Goal: Transaction & Acquisition: Obtain resource

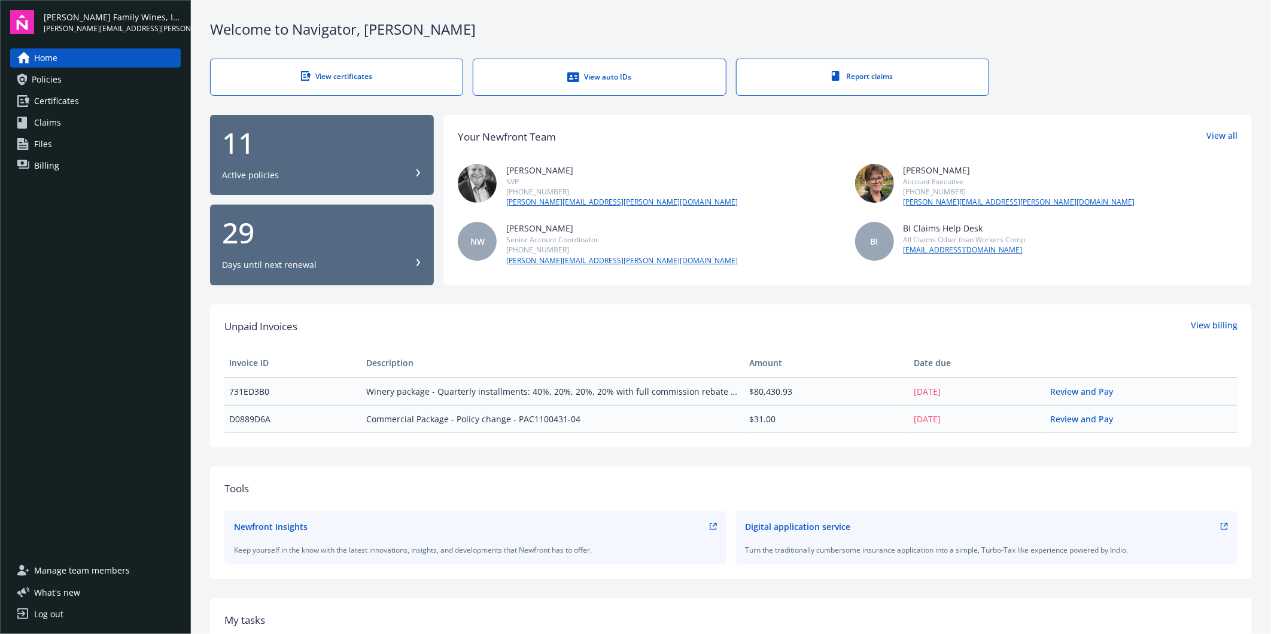
click at [842, 15] on div "Welcome to Navigator , [PERSON_NAME] View certificates View auto IDs Report cla…" at bounding box center [731, 428] width 1080 height 857
click at [521, 30] on div "Welcome to Navigator , [PERSON_NAME]" at bounding box center [731, 29] width 1042 height 20
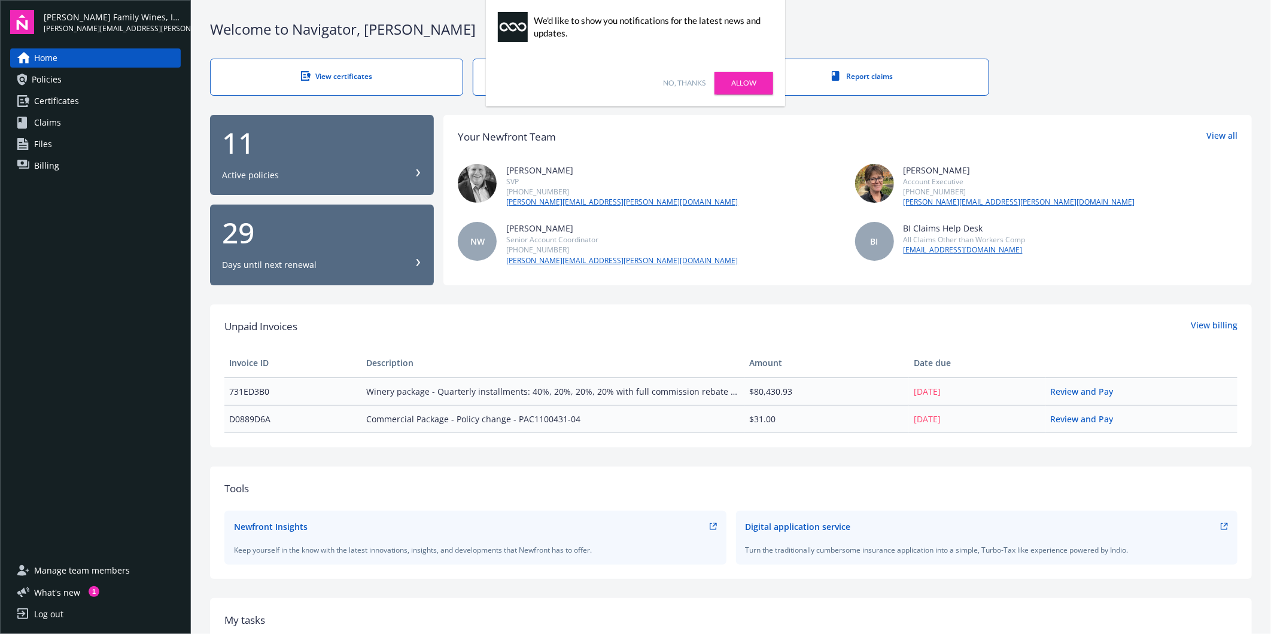
click at [692, 89] on div "No, thanks [PERSON_NAME]" at bounding box center [635, 83] width 299 height 47
click at [692, 81] on link "No, thanks" at bounding box center [684, 83] width 42 height 11
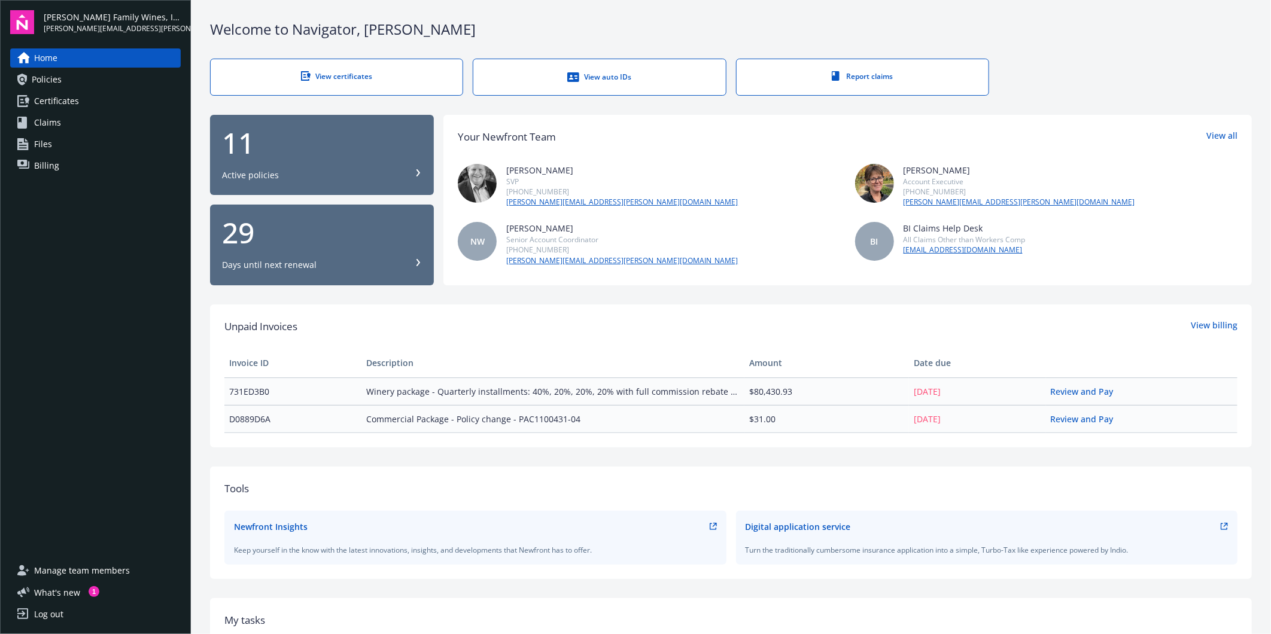
click at [1056, 59] on div "View certificates View auto IDs Report claims" at bounding box center [731, 77] width 1042 height 37
click at [57, 98] on span "Certificates" at bounding box center [56, 101] width 45 height 19
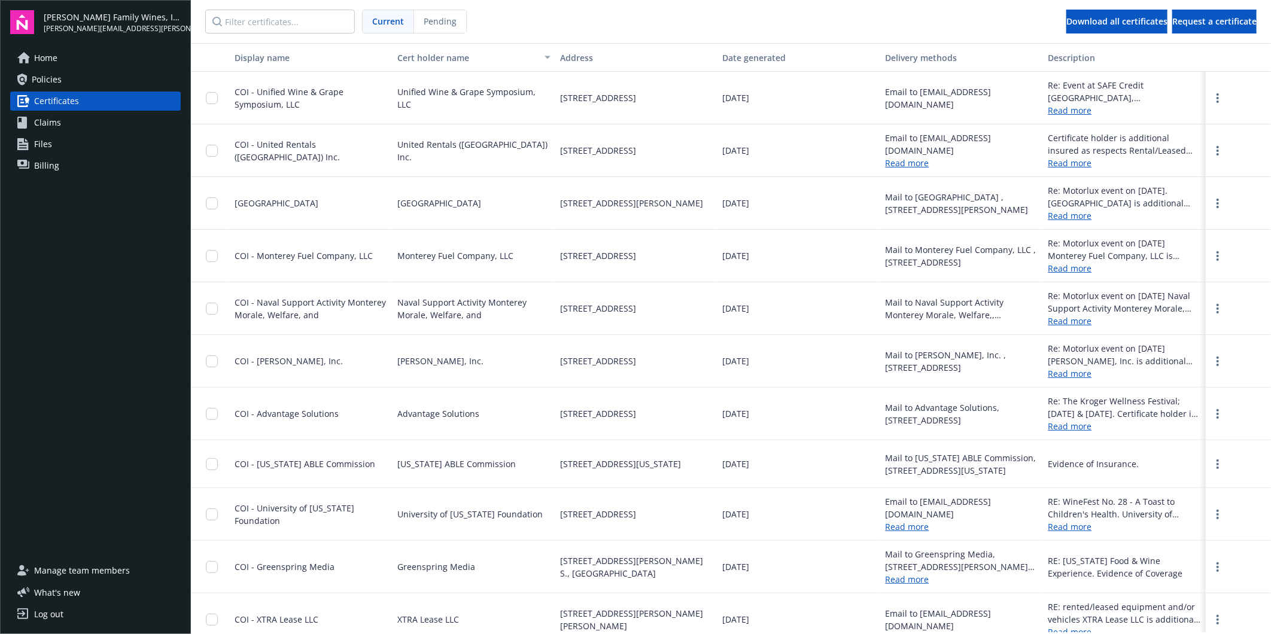
click at [107, 326] on div "Home Policies Certificates Claims Files Billing" at bounding box center [95, 297] width 171 height 499
click at [1173, 25] on span "Request a certificate" at bounding box center [1215, 21] width 84 height 11
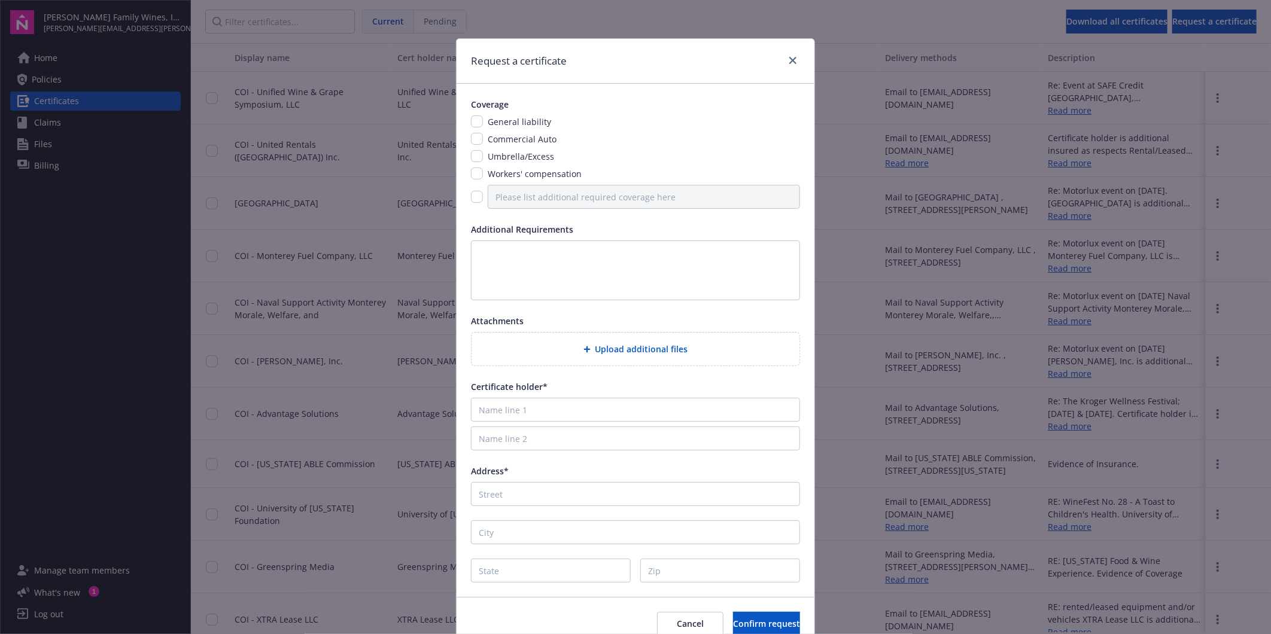
click at [701, 122] on div "General liability" at bounding box center [635, 122] width 329 height 13
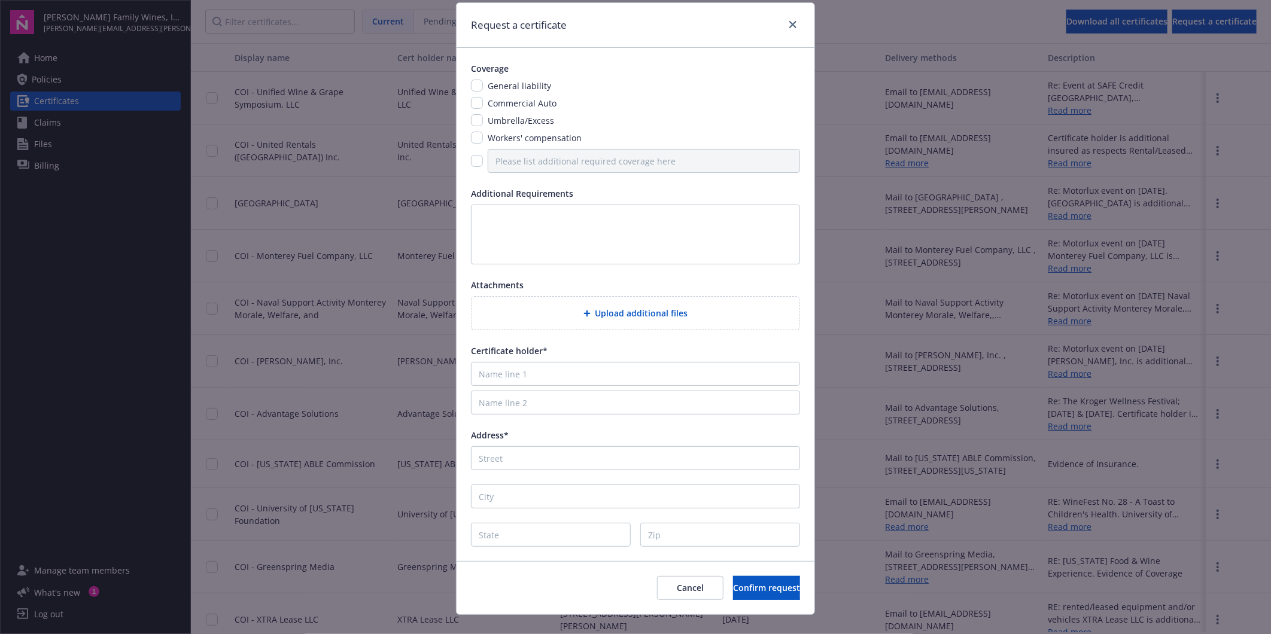
scroll to position [55, 0]
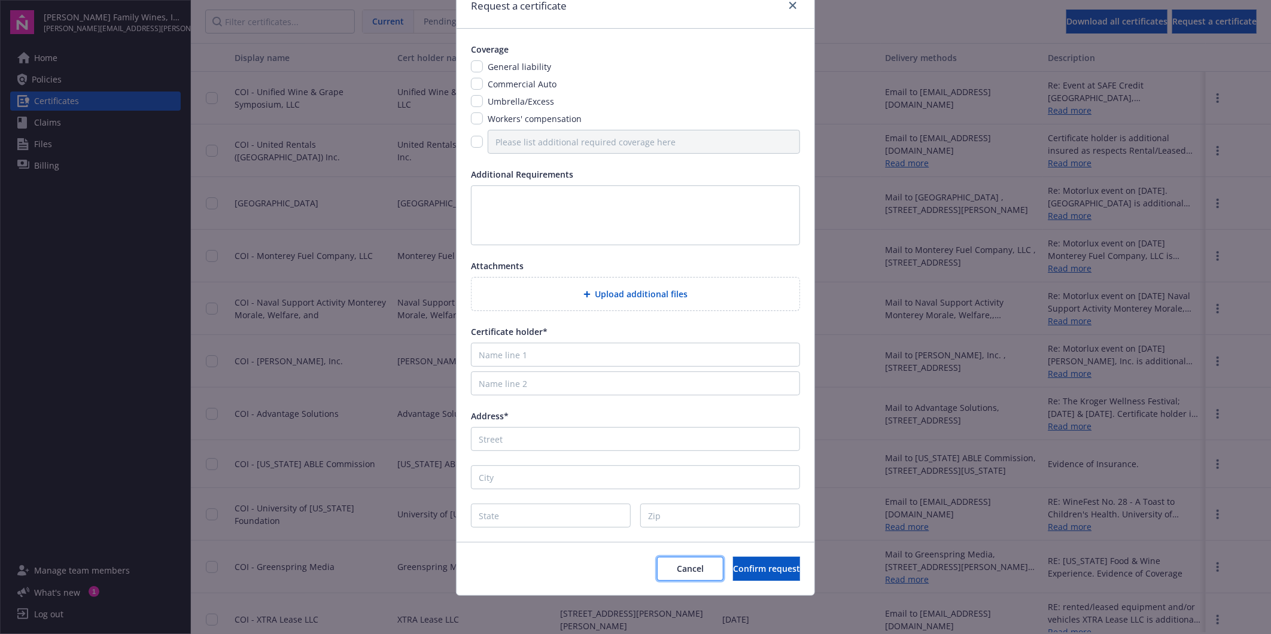
click at [677, 572] on span "Cancel" at bounding box center [690, 568] width 27 height 11
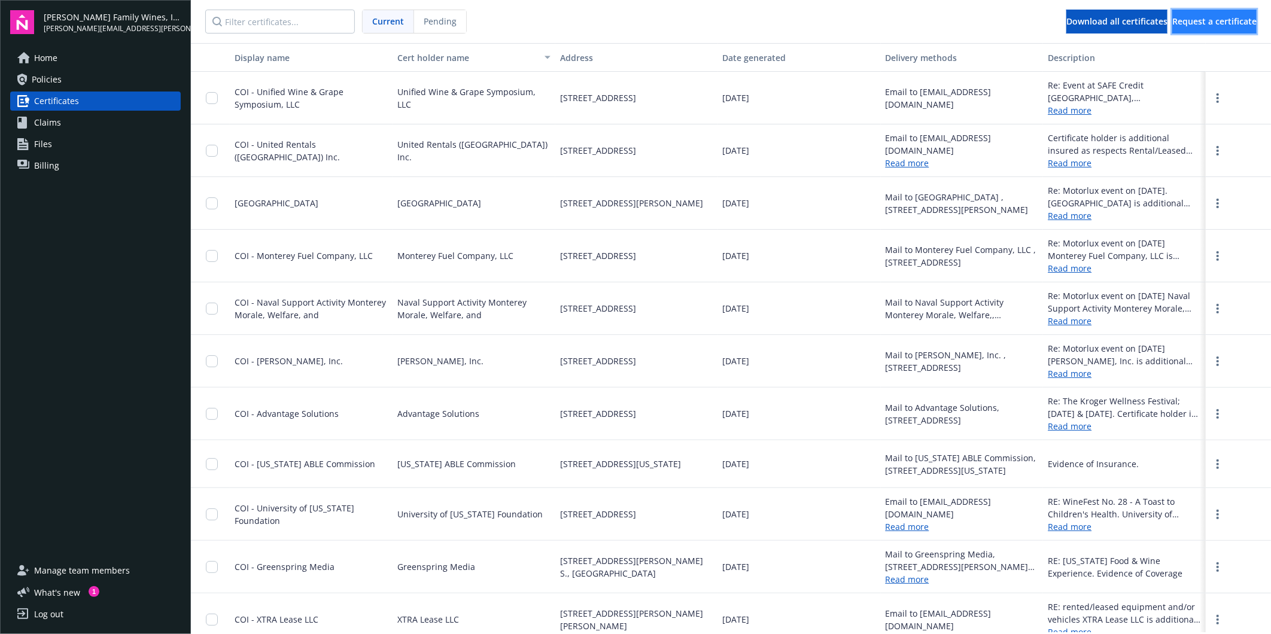
click at [1208, 17] on span "Request a certificate" at bounding box center [1215, 21] width 84 height 11
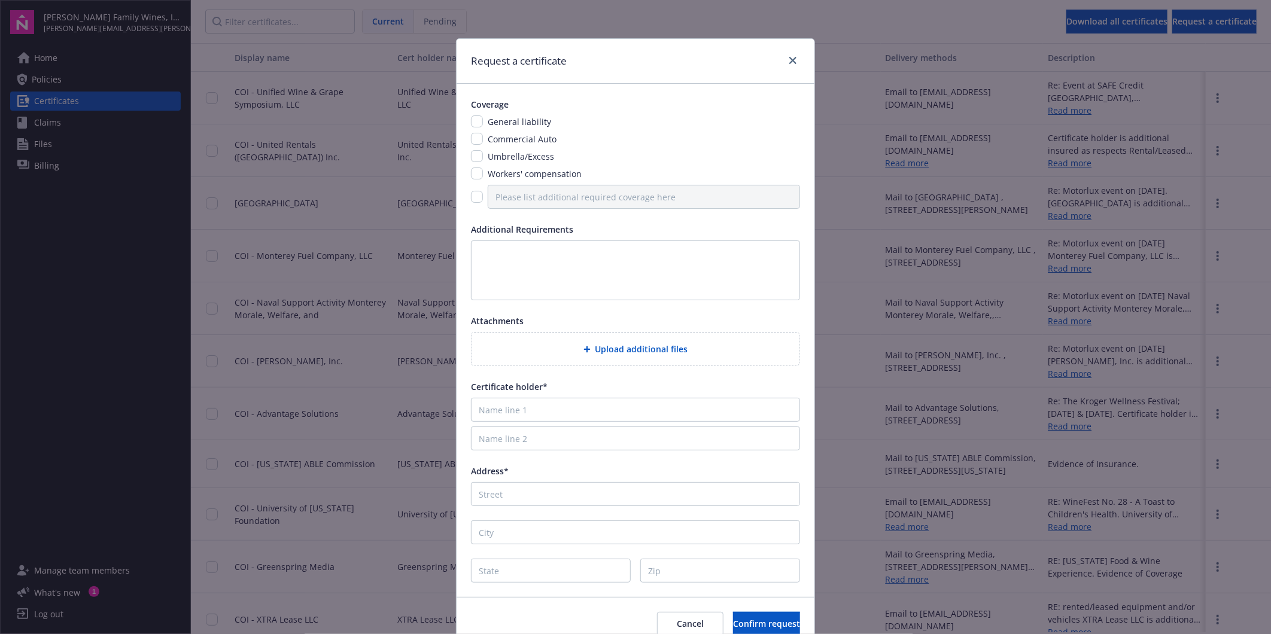
click at [614, 102] on div "Coverage" at bounding box center [635, 104] width 329 height 13
click at [791, 56] on link "close" at bounding box center [793, 60] width 14 height 14
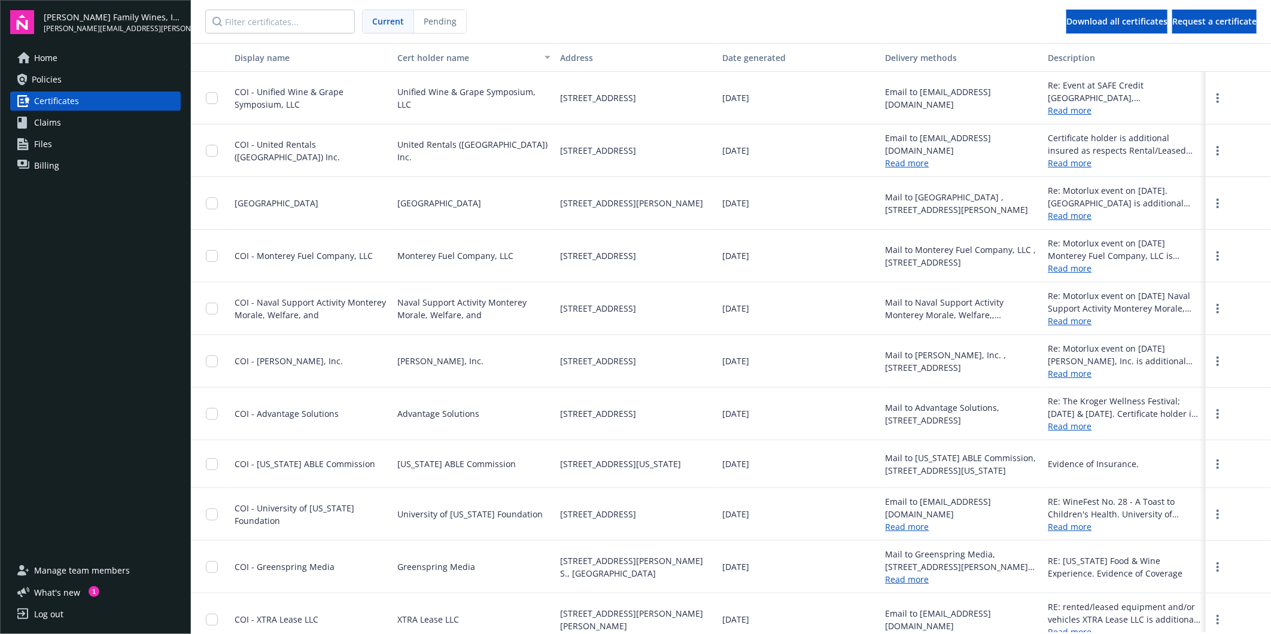
click at [251, 98] on span "COI - Unified Wine & Grape Symposium, LLC" at bounding box center [289, 98] width 109 height 24
click at [214, 98] on input "checkbox" at bounding box center [212, 98] width 12 height 12
click at [1052, 110] on link "Read more" at bounding box center [1124, 110] width 153 height 13
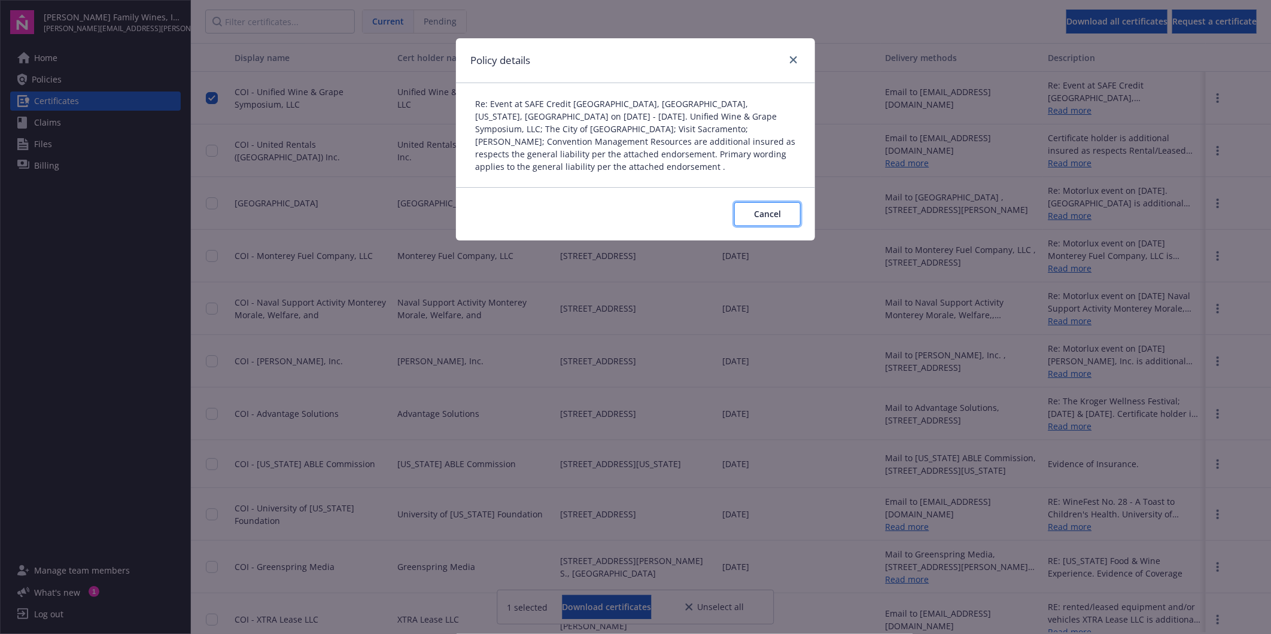
click at [783, 206] on button "Cancel" at bounding box center [767, 214] width 66 height 24
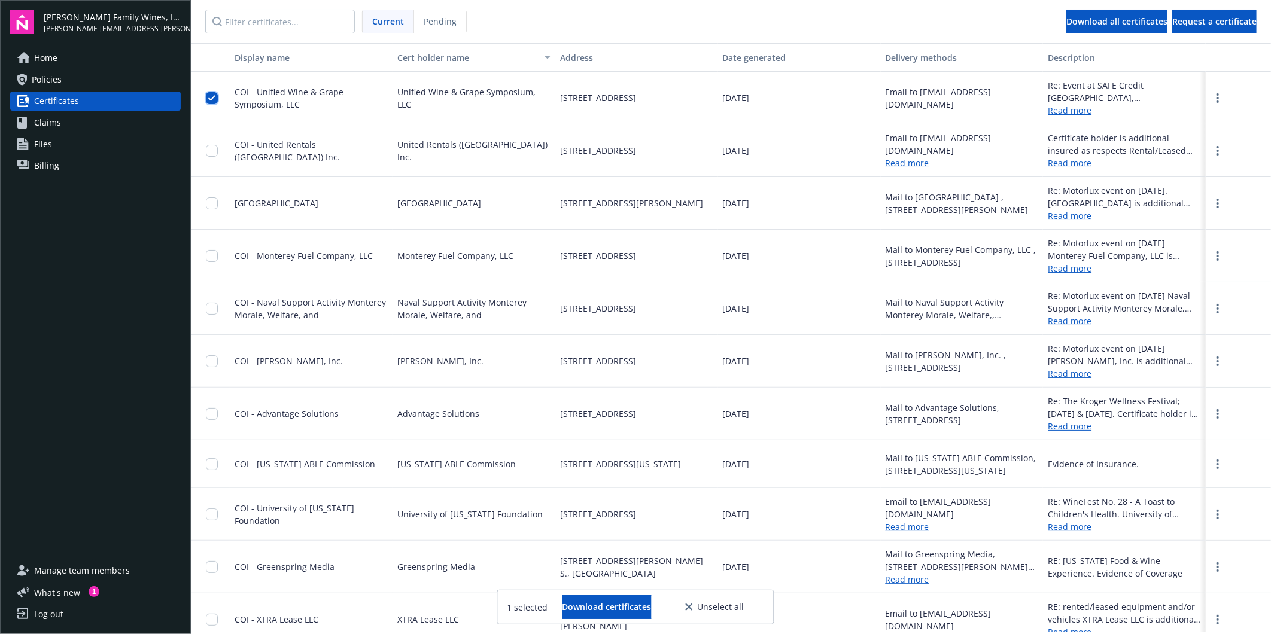
click at [214, 99] on input "checkbox" at bounding box center [212, 98] width 12 height 12
click at [1197, 26] on span "Request a certificate" at bounding box center [1215, 21] width 84 height 11
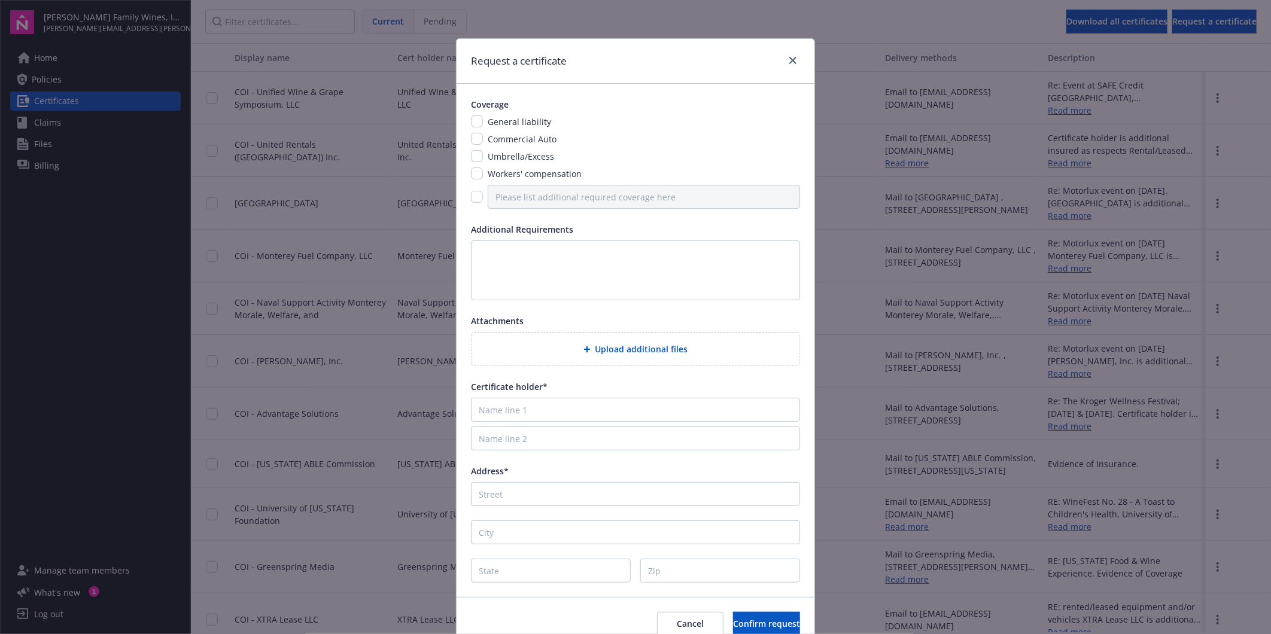
click at [517, 120] on span "General liability" at bounding box center [519, 121] width 63 height 11
click at [575, 260] on textarea at bounding box center [635, 271] width 329 height 60
click at [471, 117] on input "checkbox" at bounding box center [477, 122] width 12 height 12
checkbox input "true"
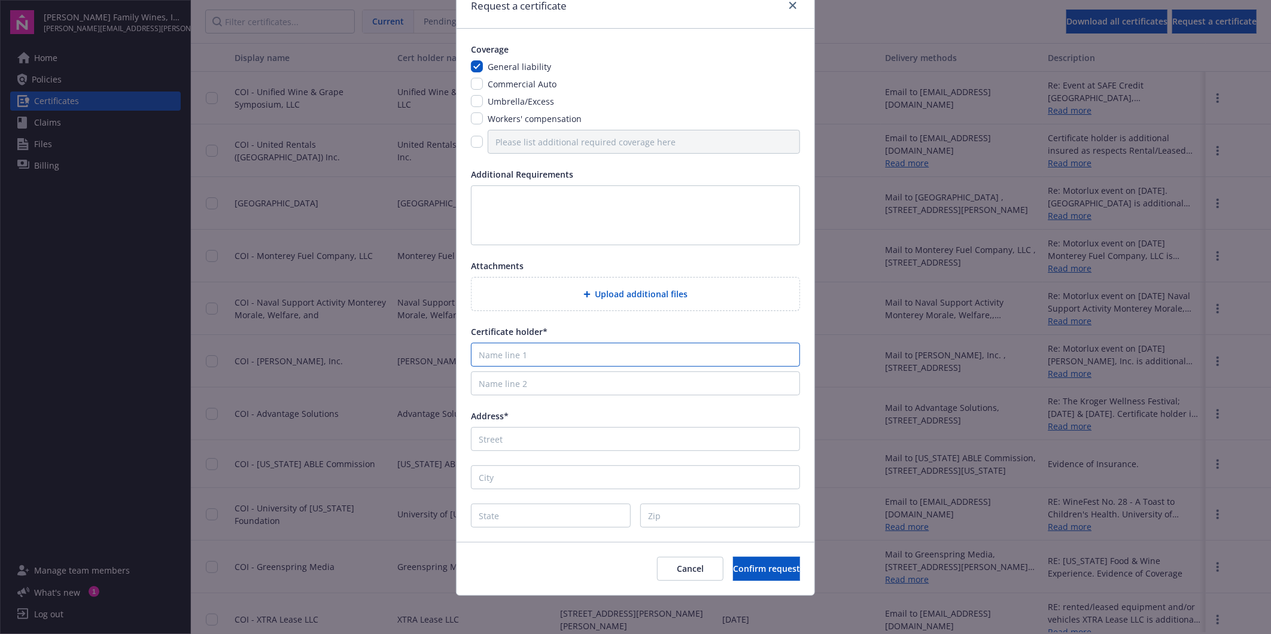
click at [491, 347] on input "Name line 1" at bounding box center [635, 355] width 329 height 24
click at [596, 359] on input "Name line 1" at bounding box center [635, 355] width 329 height 24
paste input "V. The Shift Studio / [PERSON_NAME] Promotions, Inc."
drag, startPoint x: 484, startPoint y: 352, endPoint x: 330, endPoint y: 348, distance: 153.3
click at [331, 348] on div "Request a certificate Coverage General liability Commercial Auto Umbrella/Exces…" at bounding box center [635, 317] width 1271 height 634
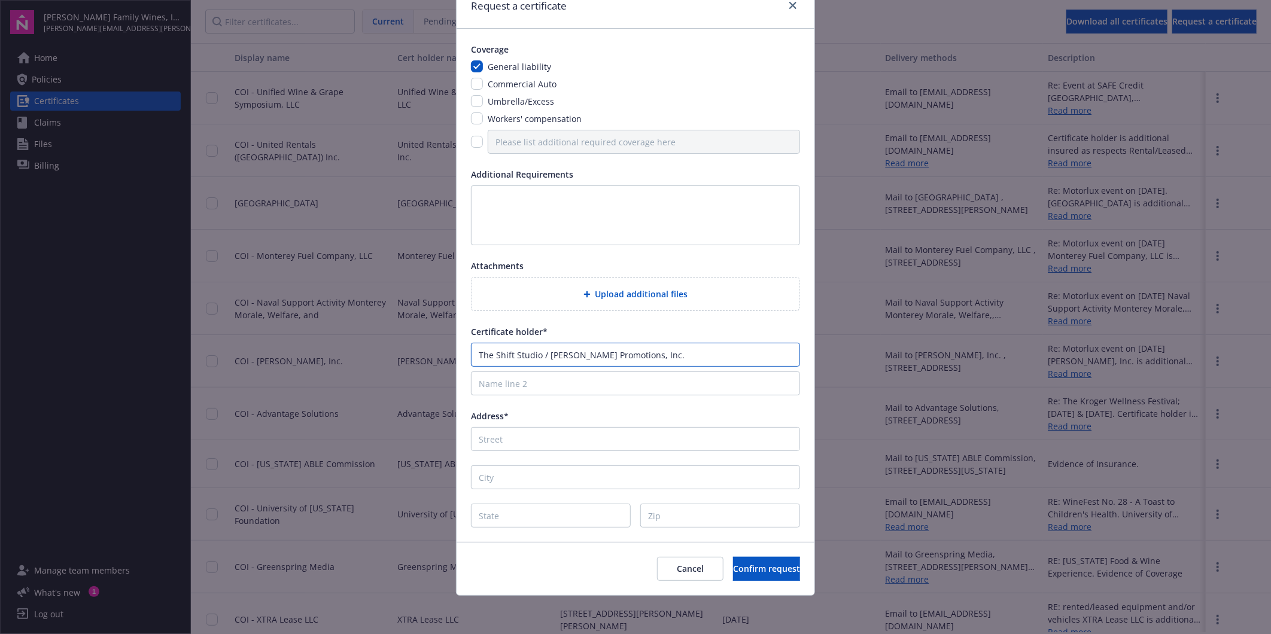
type input "The Shift Studio / [PERSON_NAME] Promotions, Inc."
click at [565, 444] on input "Address*" at bounding box center [635, 439] width 329 height 24
paste input "[STREET_ADDRESS]"
drag, startPoint x: 656, startPoint y: 439, endPoint x: 576, endPoint y: 443, distance: 80.3
click at [576, 443] on input "[STREET_ADDRESS]" at bounding box center [635, 439] width 329 height 24
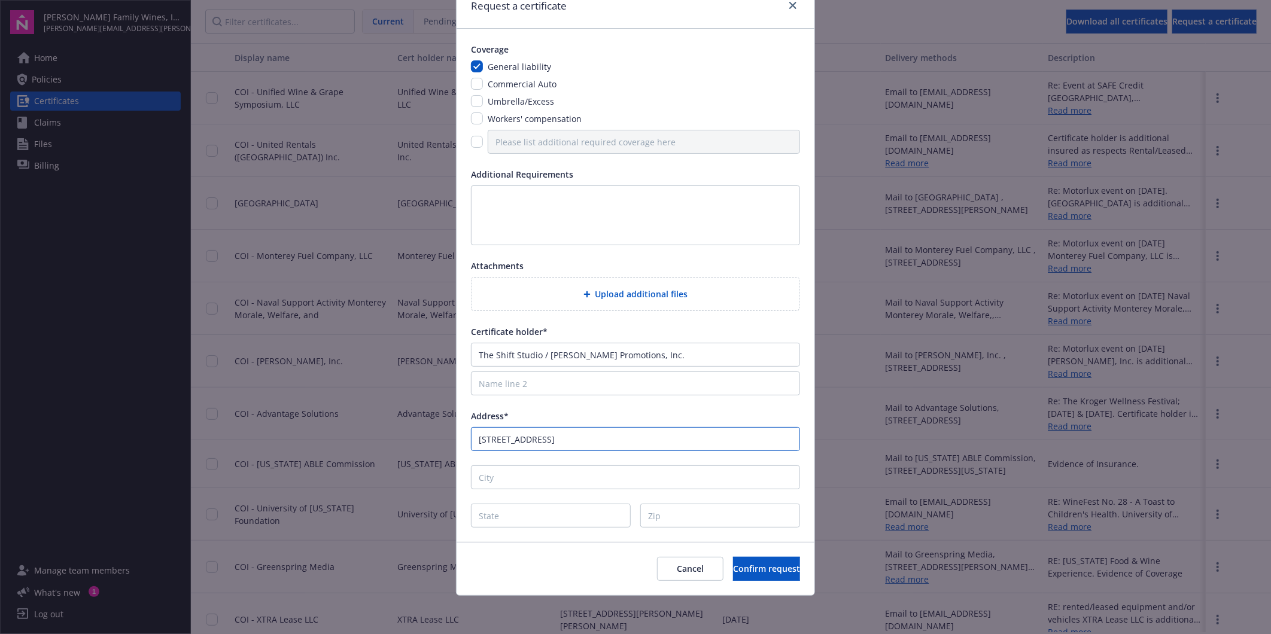
type input "[STREET_ADDRESS]"
click at [545, 471] on input "City" at bounding box center [635, 478] width 329 height 24
type input "[GEOGRAPHIC_DATA]"
type input "CA"
type input "92101"
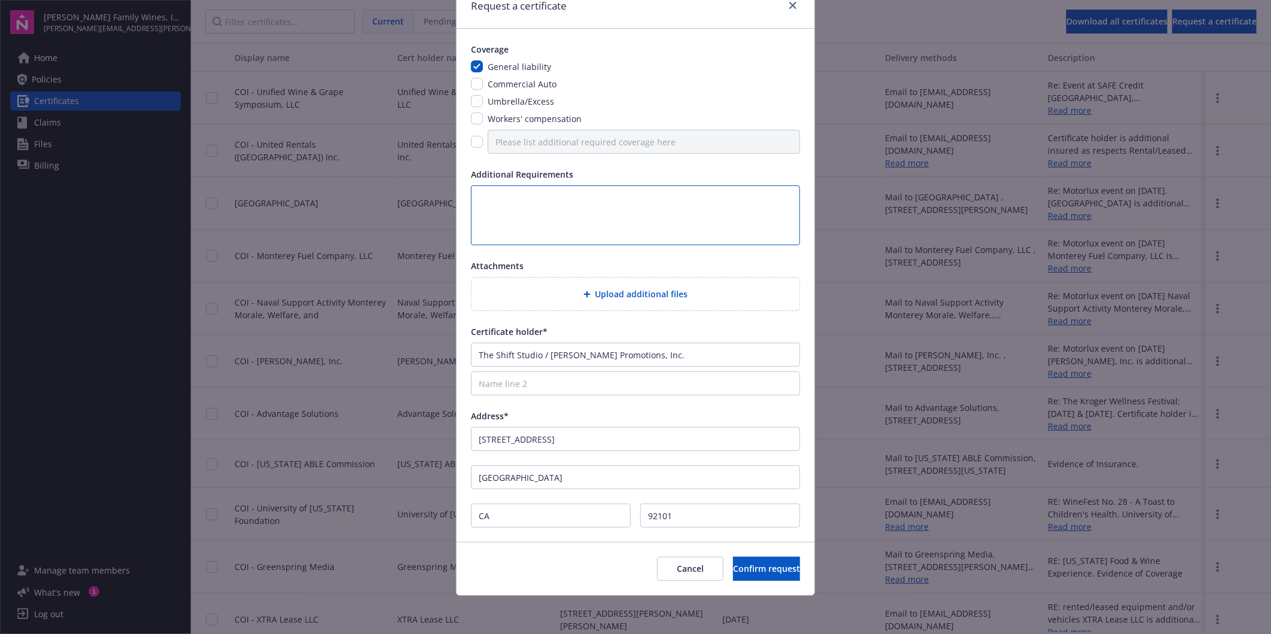
click at [600, 211] on textarea at bounding box center [635, 216] width 329 height 60
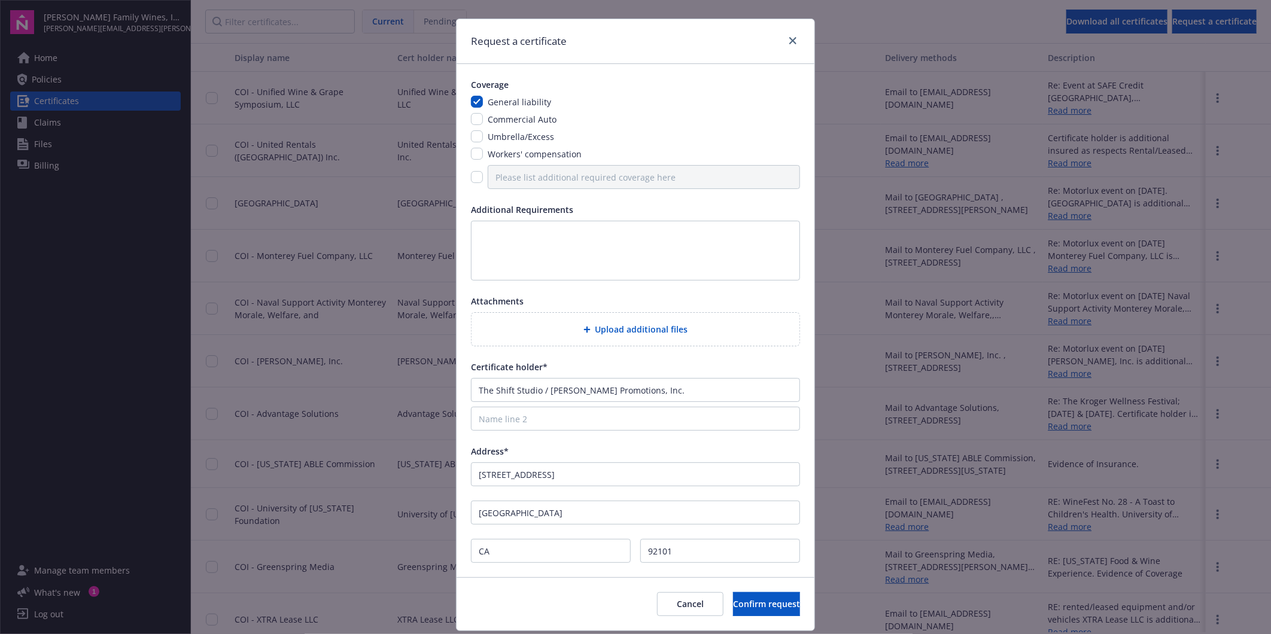
scroll to position [0, 0]
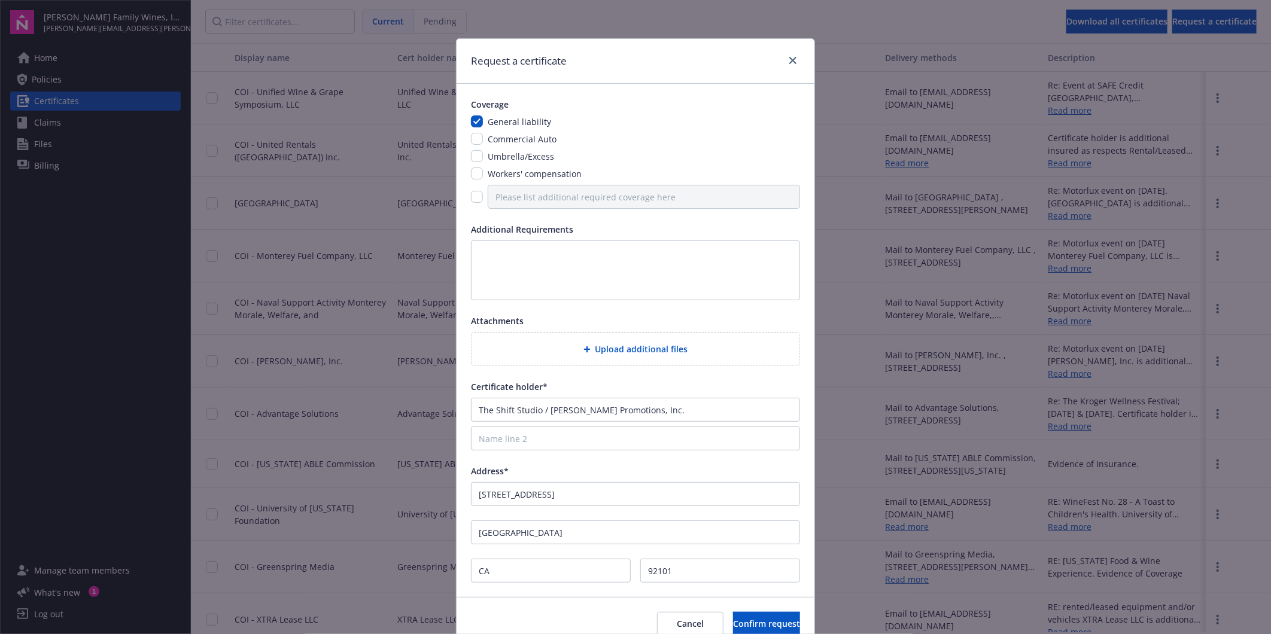
click at [529, 218] on div "Coverage General liability Commercial Auto Umbrella/Excess Workers' compensatio…" at bounding box center [636, 341] width 358 height 514
click at [529, 248] on textarea at bounding box center [635, 271] width 329 height 60
paste textarea "B. Supplier agrees to maintain at least the following insurance coverage in ful…"
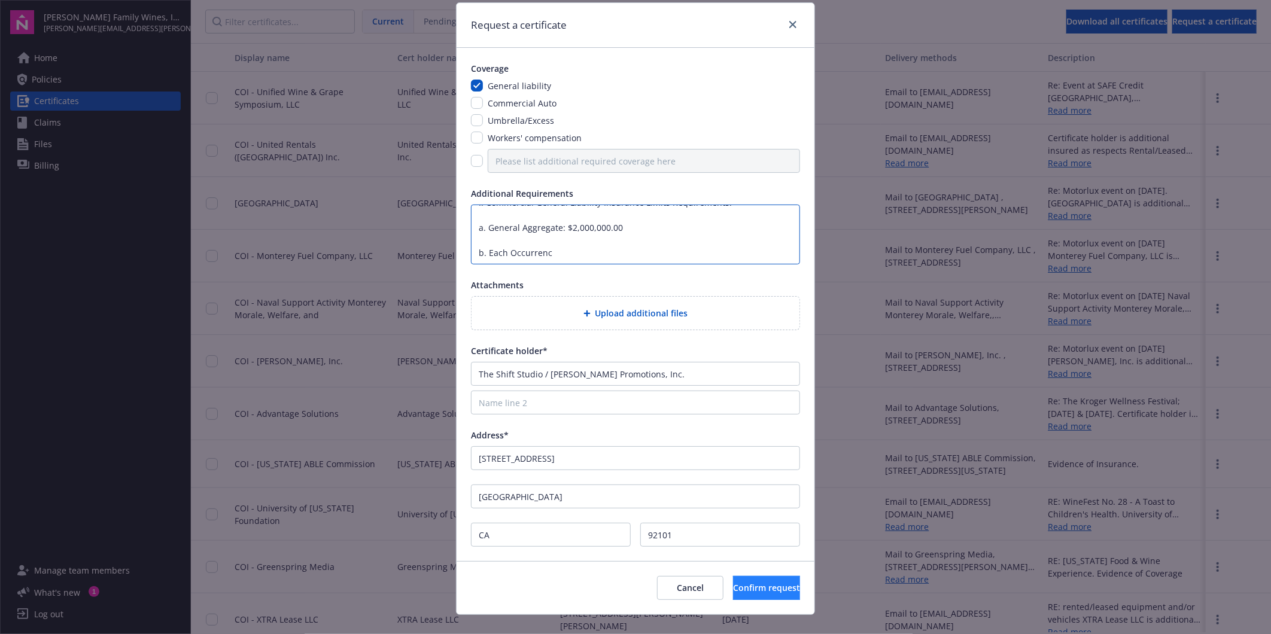
scroll to position [55, 0]
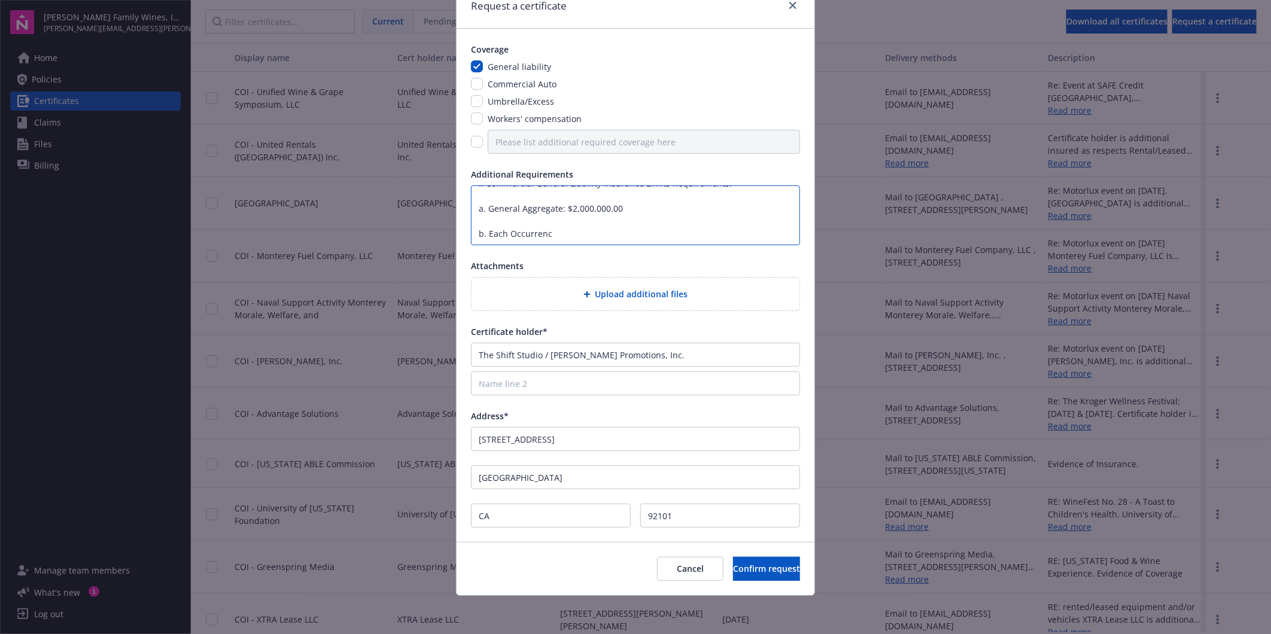
type textarea "B. Supplier agrees to maintain at least the following insurance coverage in ful…"
click at [474, 358] on input "The Shift Studio / [PERSON_NAME] Promotions, Inc." at bounding box center [635, 355] width 329 height 24
click at [738, 569] on span "Confirm request" at bounding box center [766, 568] width 67 height 11
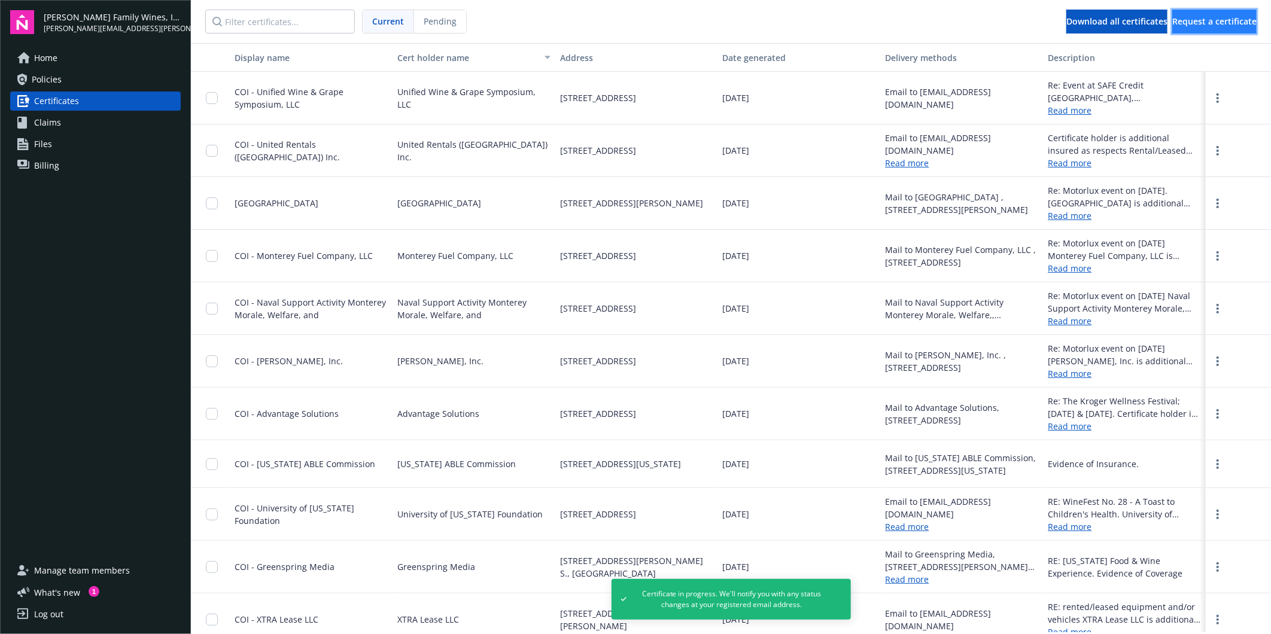
click at [1208, 16] on span "Request a certificate" at bounding box center [1215, 21] width 84 height 11
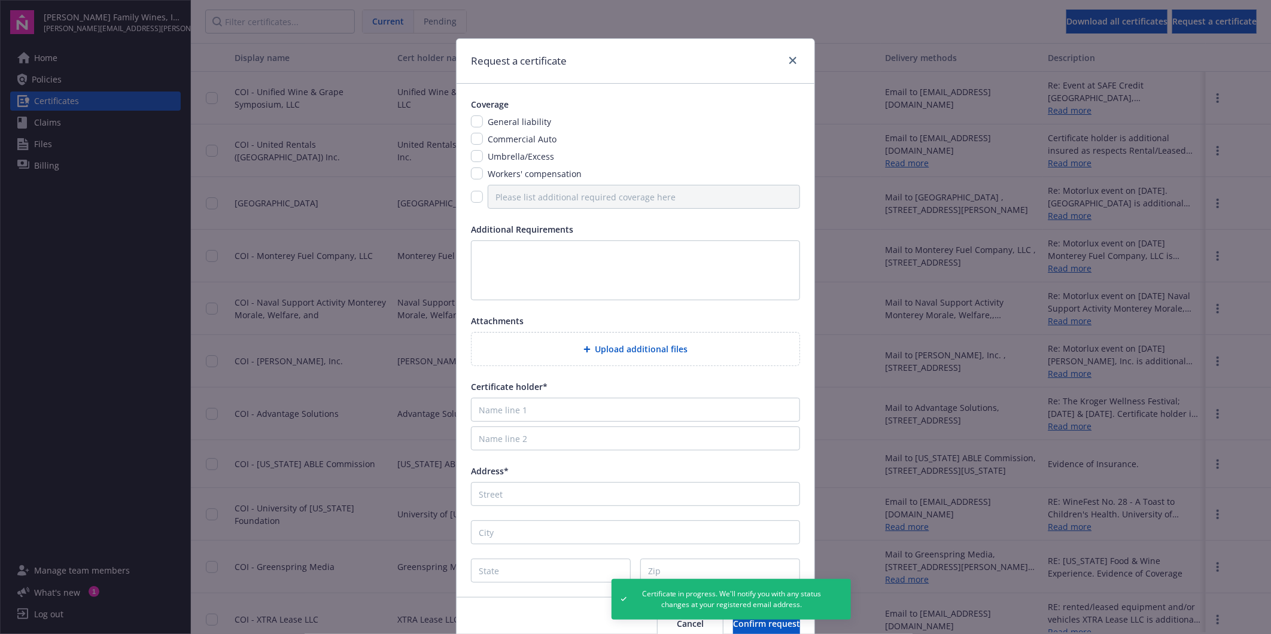
click at [508, 117] on span "General liability" at bounding box center [519, 121] width 63 height 11
click at [492, 127] on span "General liability" at bounding box center [519, 121] width 63 height 11
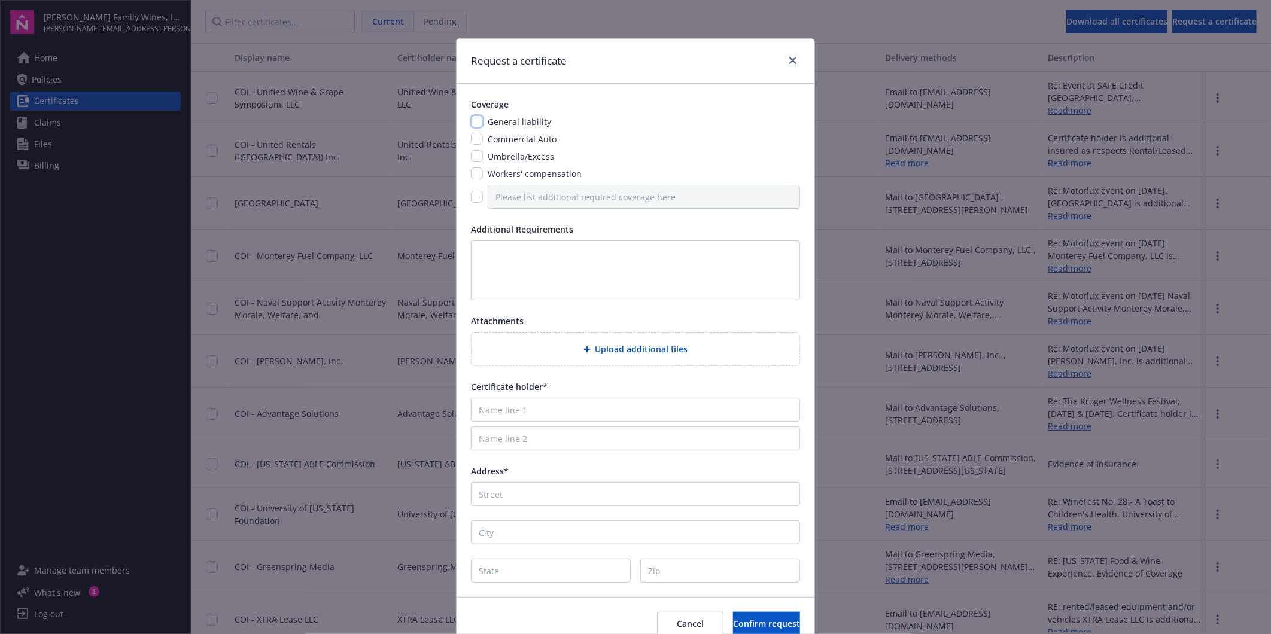
click at [471, 122] on input "checkbox" at bounding box center [477, 122] width 12 height 12
checkbox input "true"
click at [559, 264] on textarea at bounding box center [635, 271] width 329 height 60
paste textarea "B. Supplier agrees to maintain at least the following insurance coverage in ful…"
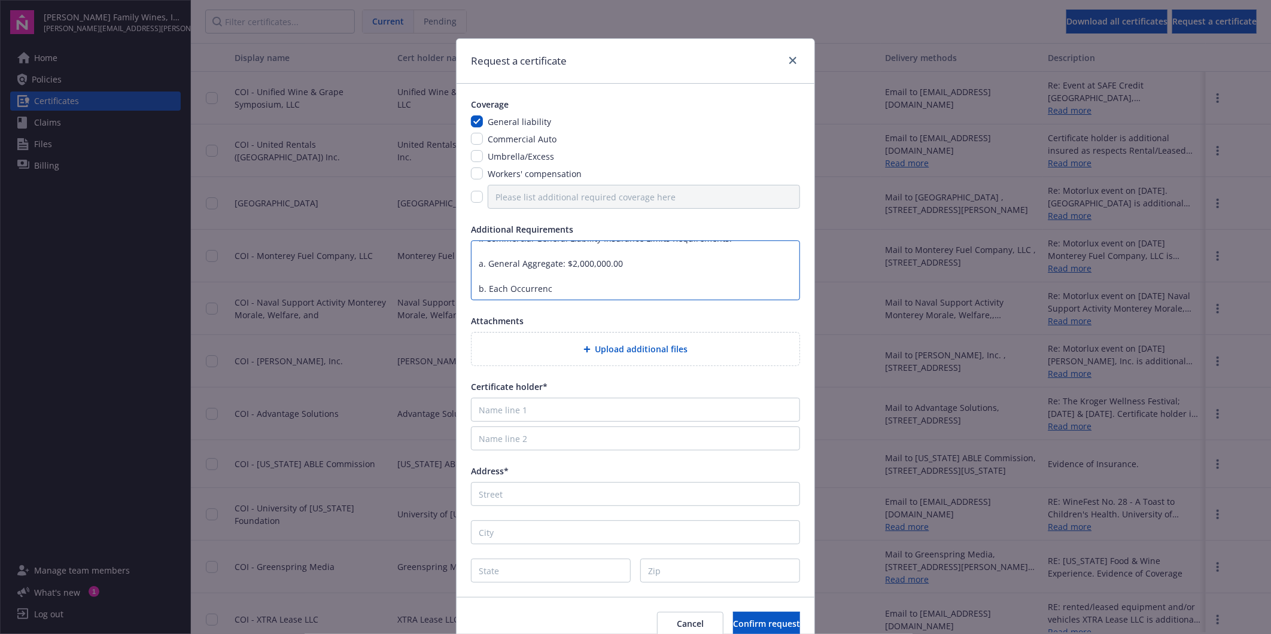
type textarea "B. Supplier agrees to maintain at least the following insurance coverage in ful…"
click at [535, 415] on input "Name line 1" at bounding box center [635, 410] width 329 height 24
paste input "Broad Arrow Auctions"
type input "Broad Arrow Auctions"
click at [506, 499] on input "Address*" at bounding box center [635, 494] width 329 height 24
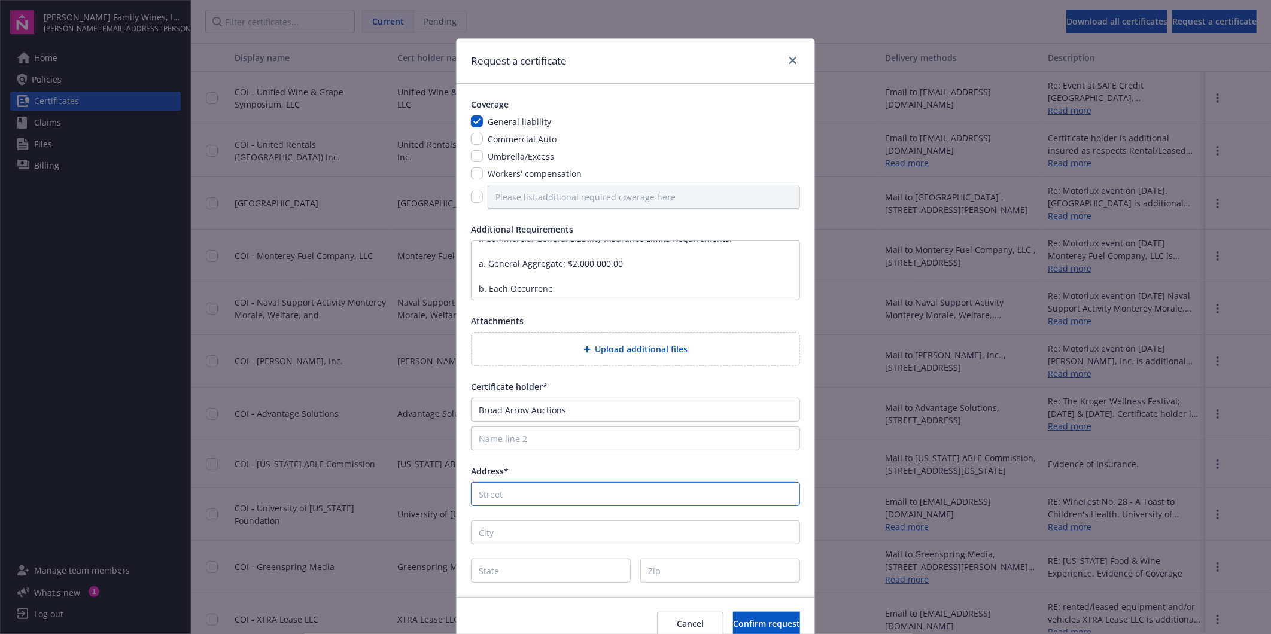
paste input "[STREET_ADDRESS][PERSON_NAME]"
drag, startPoint x: 704, startPoint y: 493, endPoint x: 625, endPoint y: 503, distance: 79.0
click at [625, 503] on input "[STREET_ADDRESS][PERSON_NAME]" at bounding box center [635, 494] width 329 height 24
click at [524, 535] on input "City" at bounding box center [635, 533] width 329 height 24
click at [663, 492] on input "[STREET_ADDRESS][GEOGRAPHIC_DATA][PERSON_NAME]" at bounding box center [635, 494] width 329 height 24
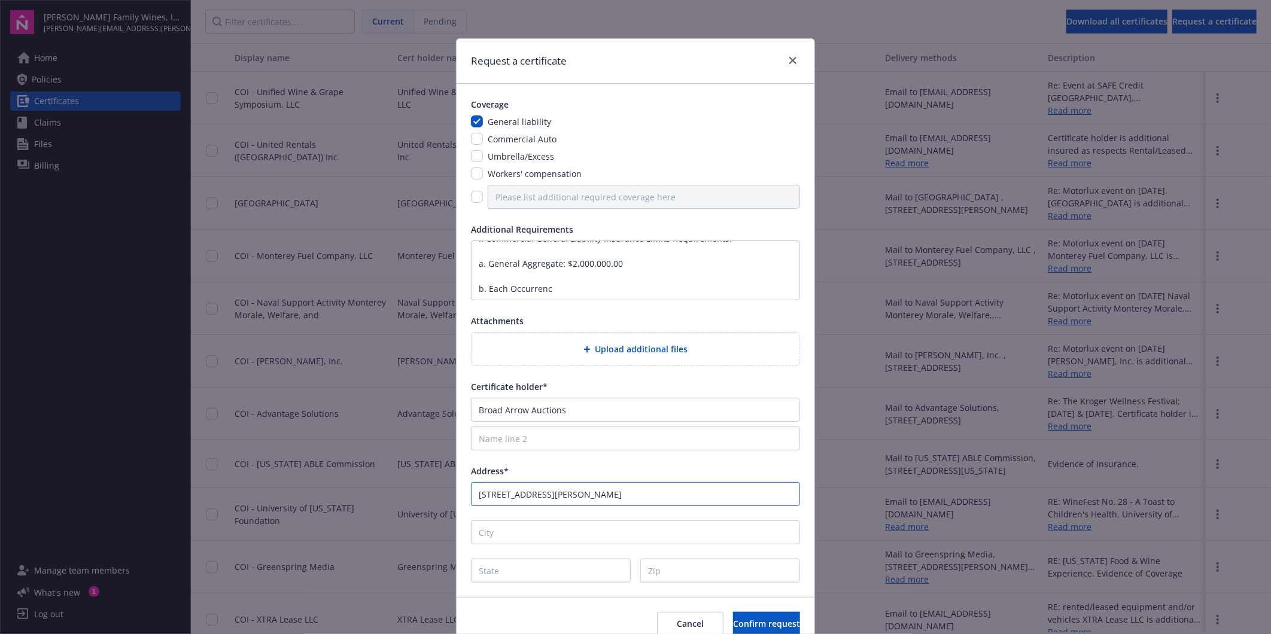
type input "[STREET_ADDRESS][PERSON_NAME]"
paste input "Grosse Pointe"
type input "Grosse Pointe"
type input "I"
type input "MI"
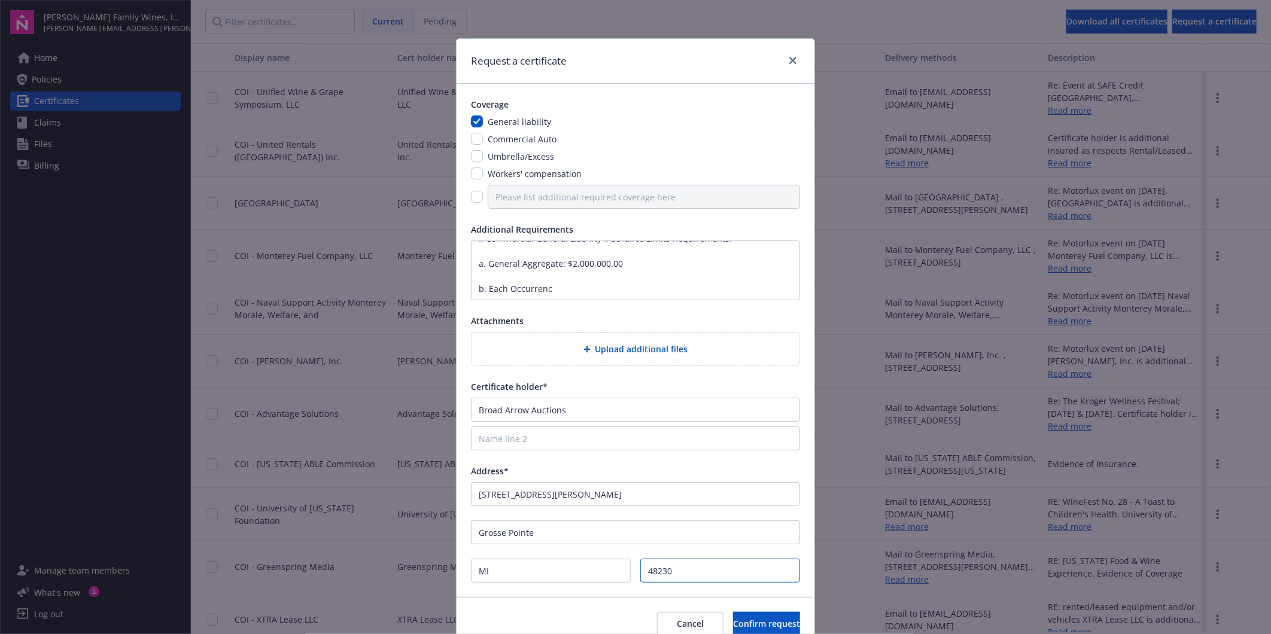
scroll to position [55, 0]
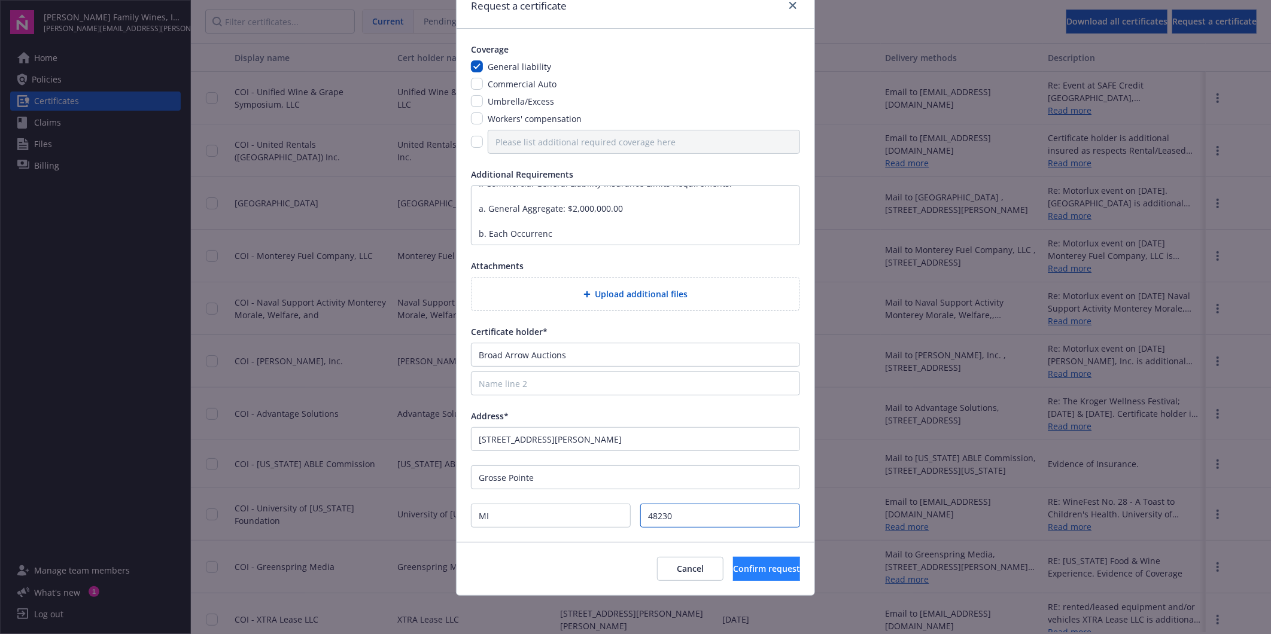
type input "48230"
click at [733, 575] on button "Confirm request" at bounding box center [766, 569] width 67 height 24
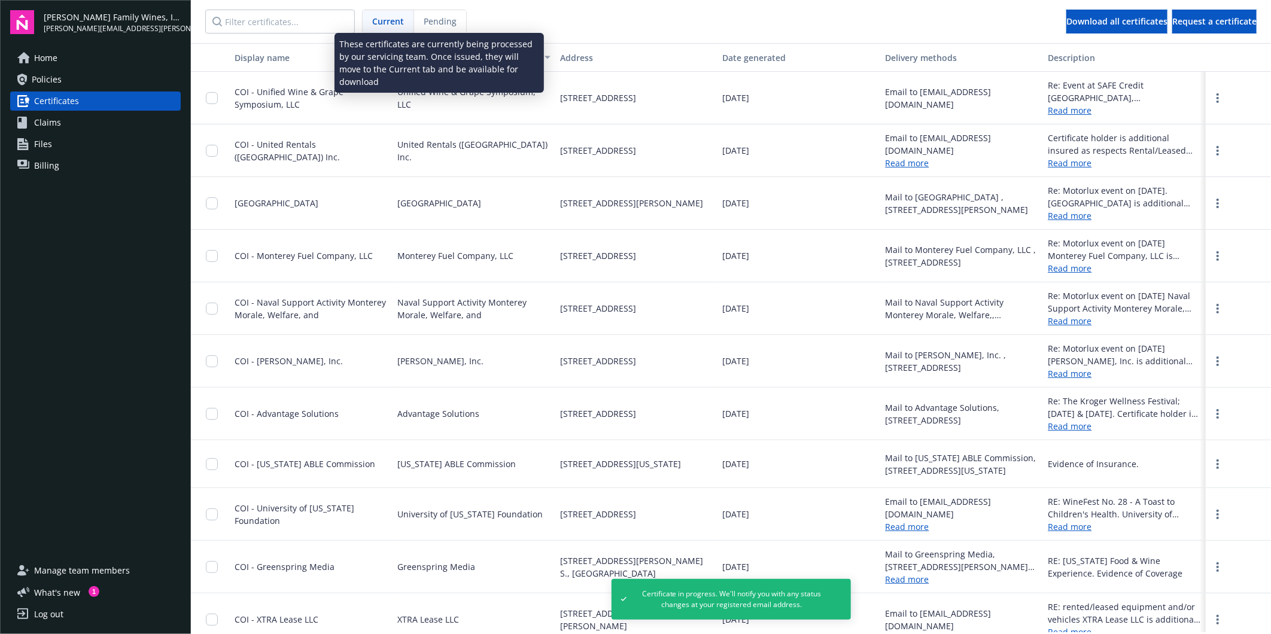
click at [444, 13] on div "Pending" at bounding box center [440, 21] width 52 height 23
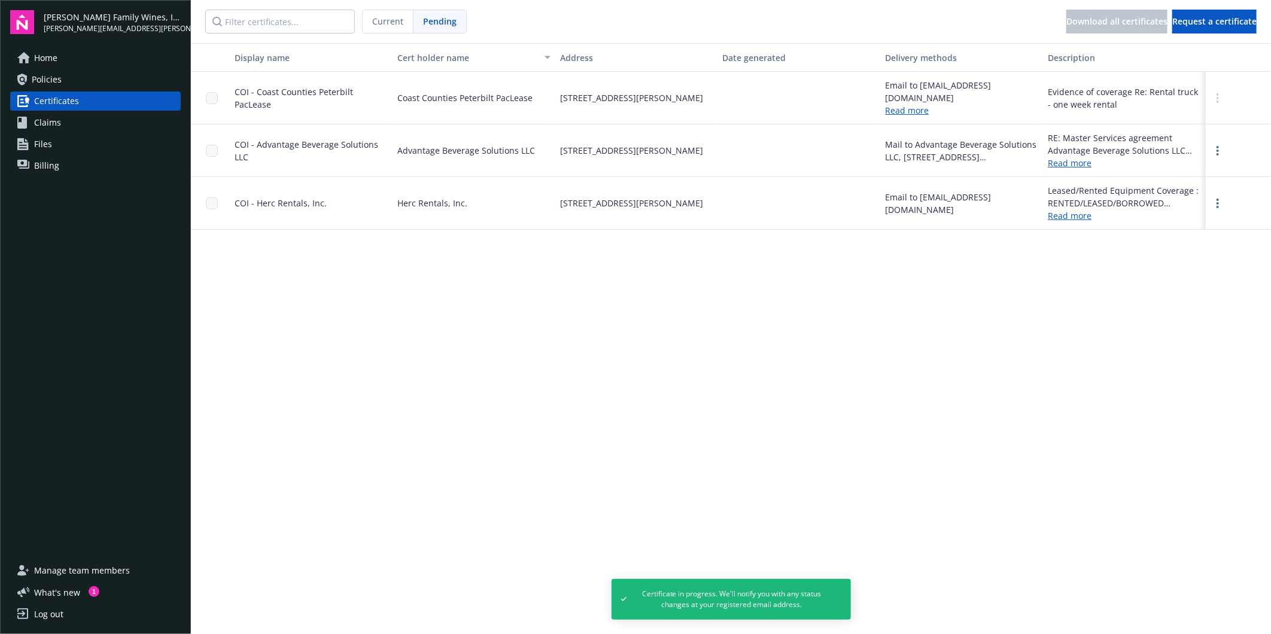
click at [528, 449] on div "Display name Cert holder name Address Date generated Delivery methods Descripti…" at bounding box center [731, 338] width 1080 height 590
click at [629, 302] on div "Display name Cert holder name Address Date generated Delivery methods Descripti…" at bounding box center [731, 338] width 1080 height 590
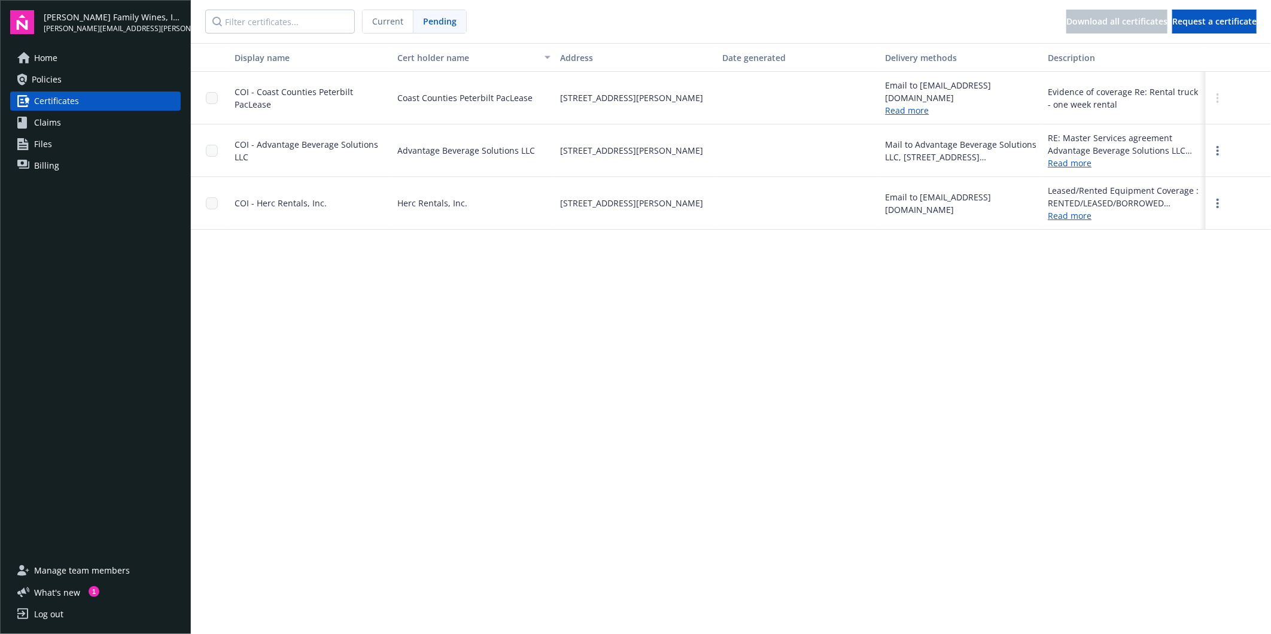
click at [529, 367] on div "Display name Cert holder name Address Date generated Delivery methods Descripti…" at bounding box center [731, 338] width 1080 height 590
drag, startPoint x: 530, startPoint y: 368, endPoint x: 542, endPoint y: 267, distance: 101.2
click at [527, 414] on div "Display name Cert holder name Address Date generated Delivery methods Descripti…" at bounding box center [731, 338] width 1080 height 590
click at [800, 411] on div "Display name Cert holder name Address Date generated Delivery methods Descripti…" at bounding box center [731, 338] width 1080 height 590
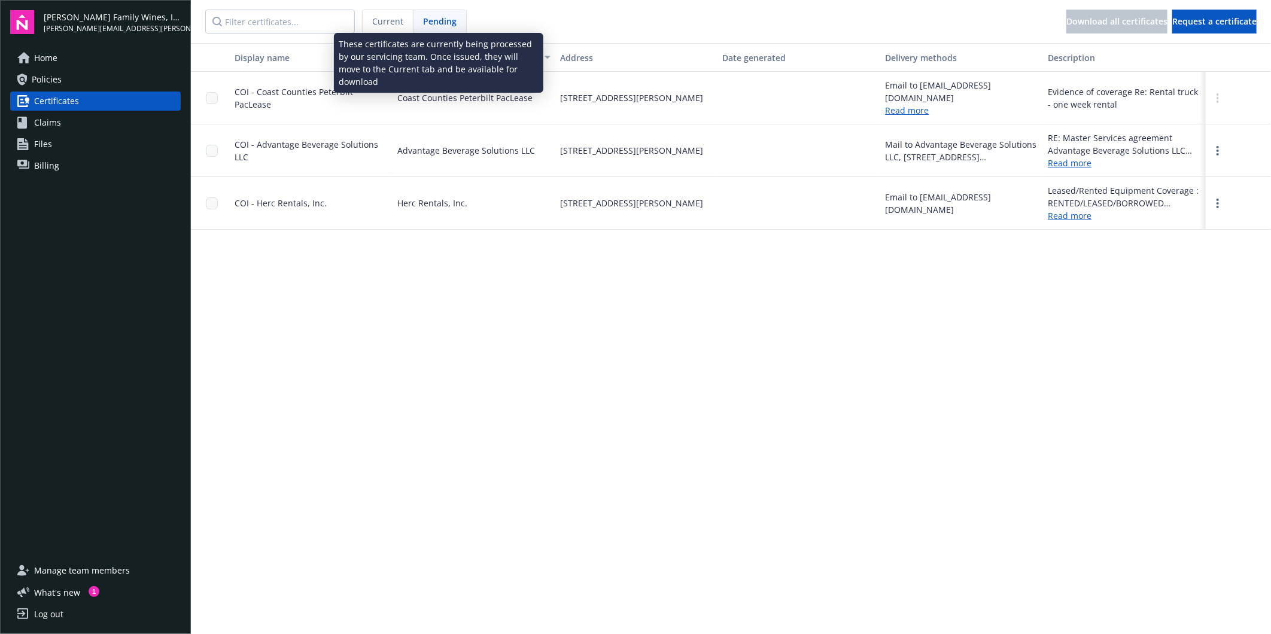
click at [441, 15] on span "Pending" at bounding box center [440, 21] width 34 height 13
click at [374, 14] on div "Current" at bounding box center [388, 21] width 51 height 23
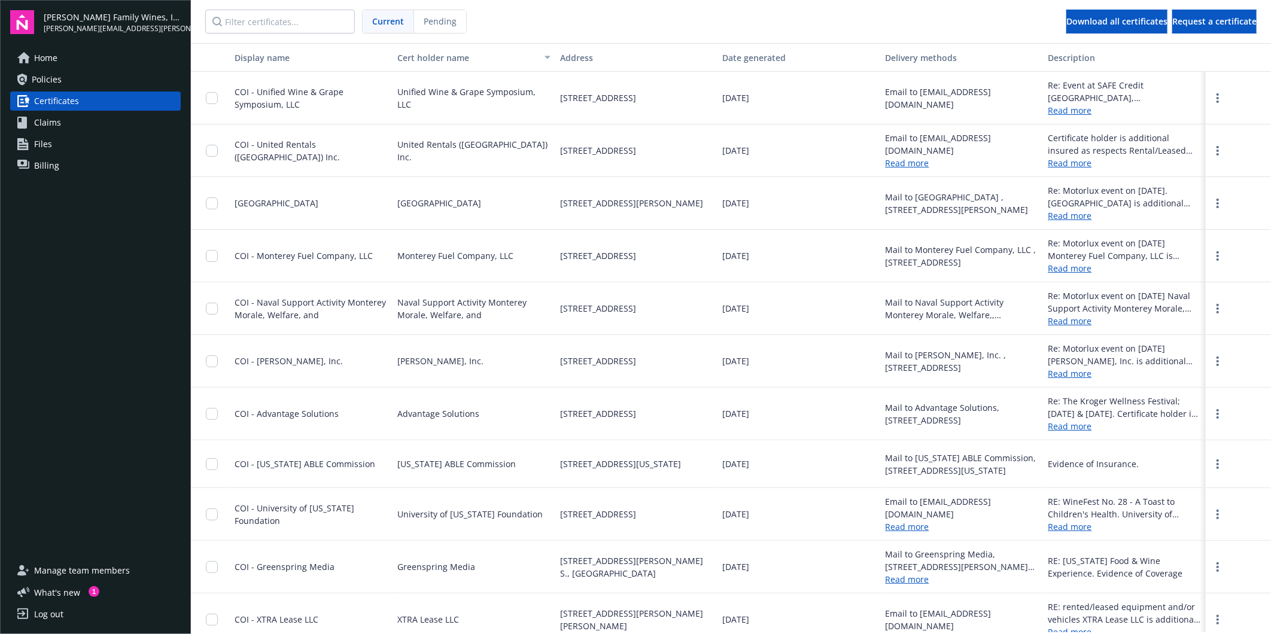
click at [64, 52] on link "Home" at bounding box center [95, 57] width 171 height 19
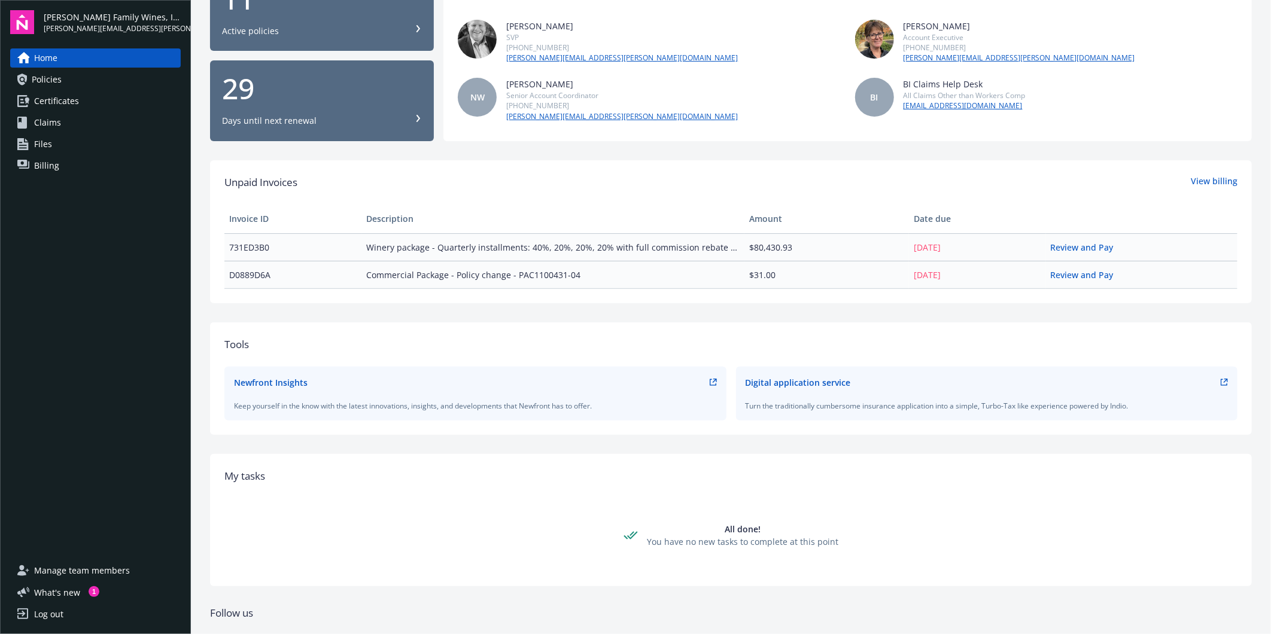
scroll to position [223, 0]
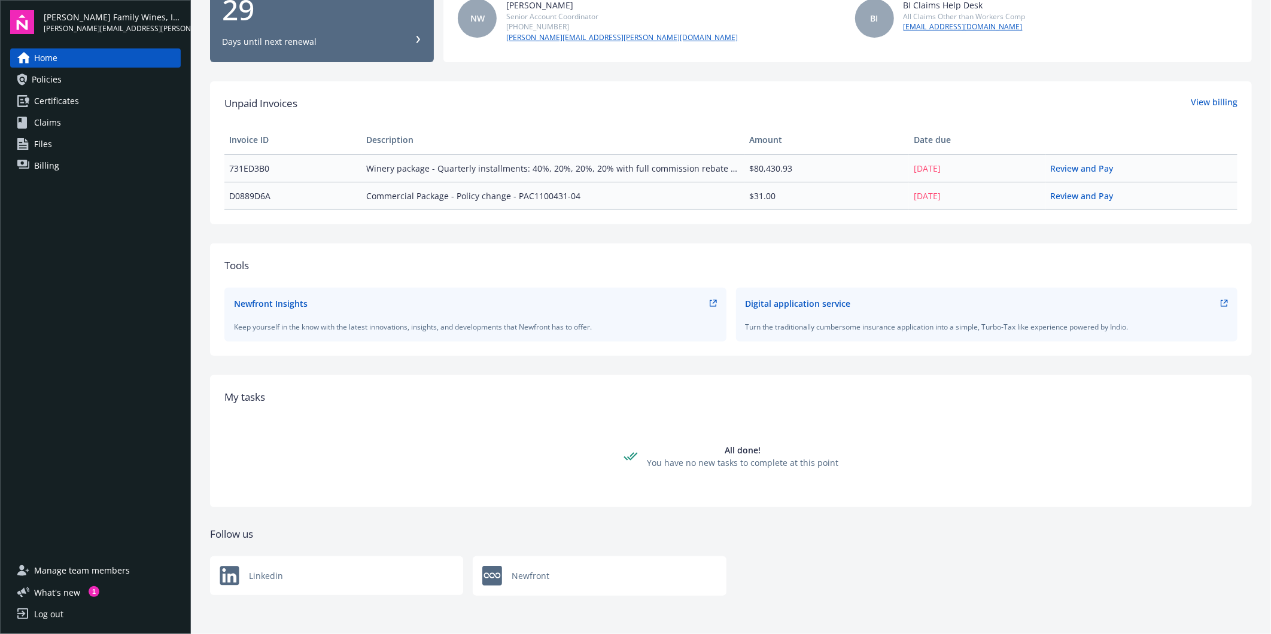
click at [87, 101] on link "Certificates" at bounding box center [95, 101] width 171 height 19
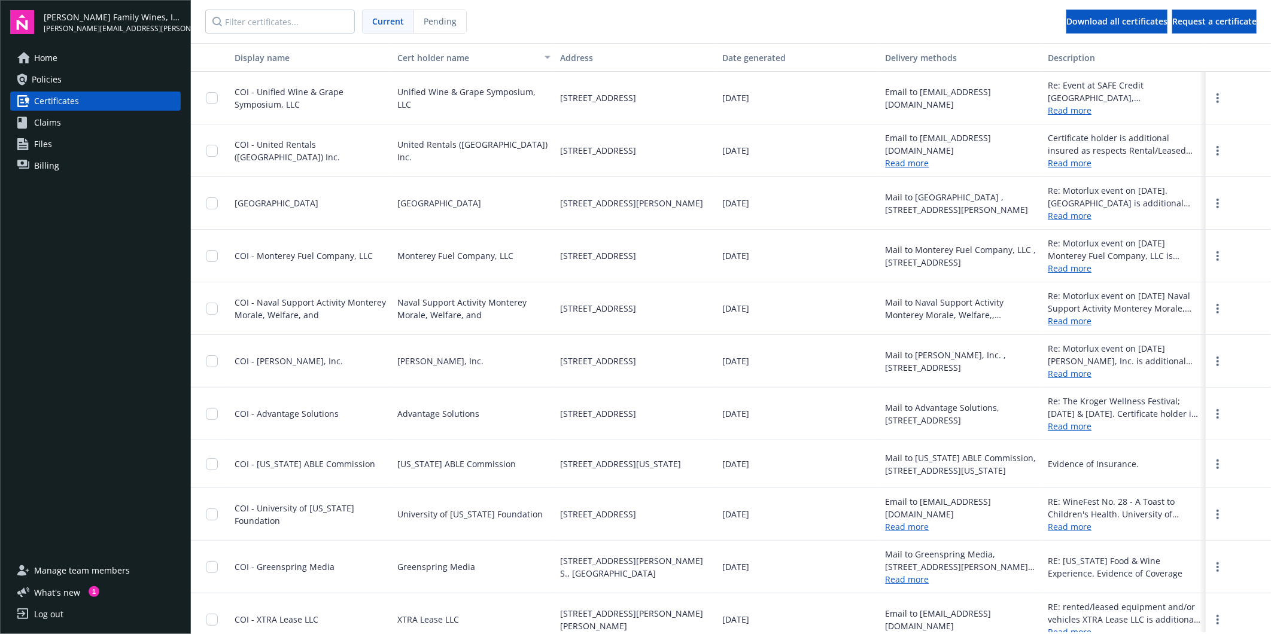
click at [442, 31] on div "Pending" at bounding box center [440, 21] width 52 height 23
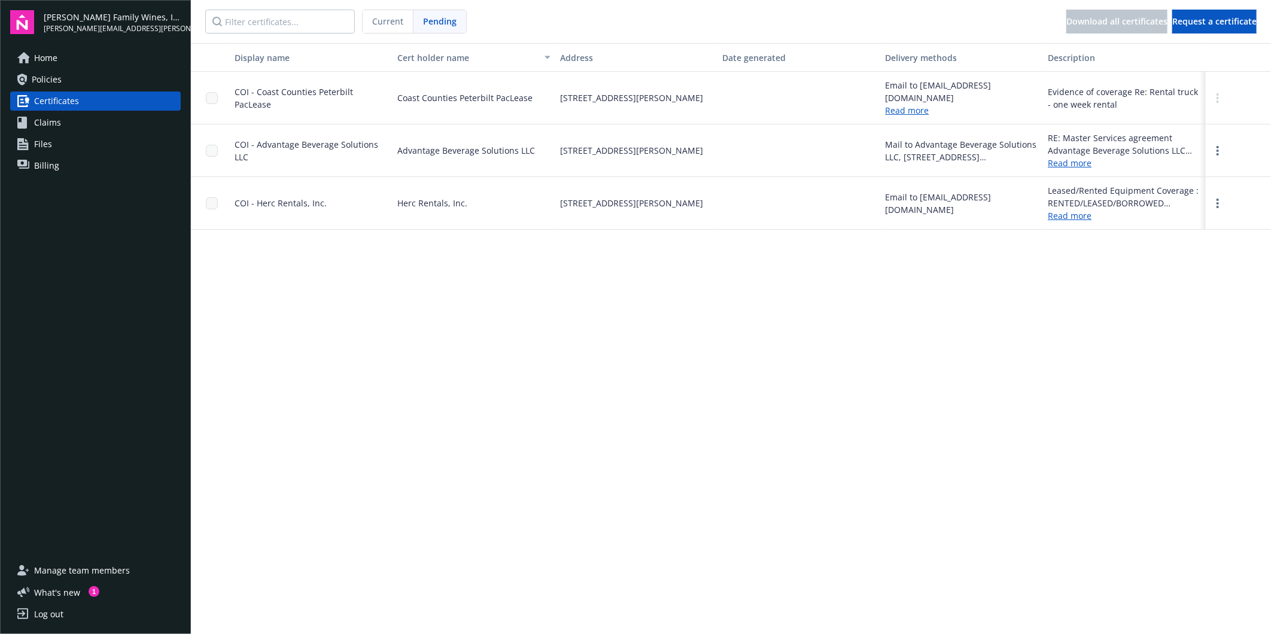
click at [653, 347] on div "Display name Cert holder name Address Date generated Delivery methods Descripti…" at bounding box center [731, 338] width 1080 height 590
drag, startPoint x: 637, startPoint y: 338, endPoint x: 636, endPoint y: 244, distance: 94.6
click at [542, 322] on div "Display name Cert holder name Address Date generated Delivery methods Descripti…" at bounding box center [731, 338] width 1080 height 590
click at [87, 125] on link "Claims" at bounding box center [95, 122] width 171 height 19
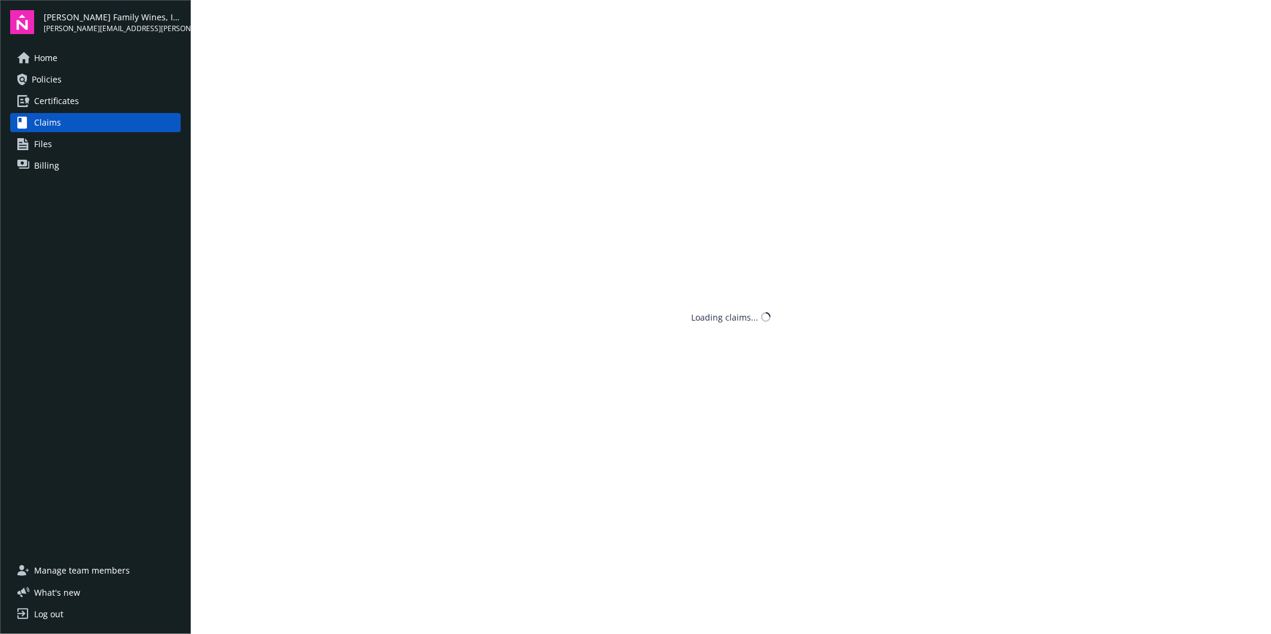
click at [68, 141] on link "Files" at bounding box center [95, 144] width 171 height 19
drag, startPoint x: 57, startPoint y: 266, endPoint x: 47, endPoint y: 183, distance: 83.8
click at [56, 266] on div "Home Policies Certificates Claims Files Billing" at bounding box center [95, 297] width 171 height 499
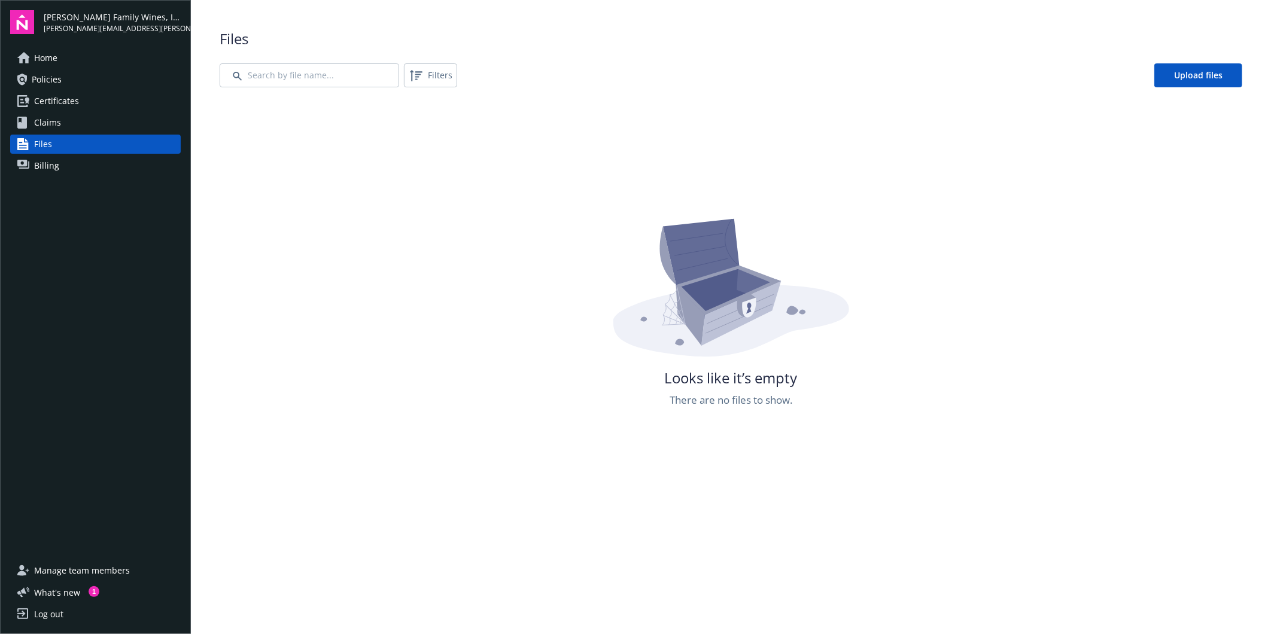
click at [50, 168] on span "Billing" at bounding box center [46, 165] width 25 height 19
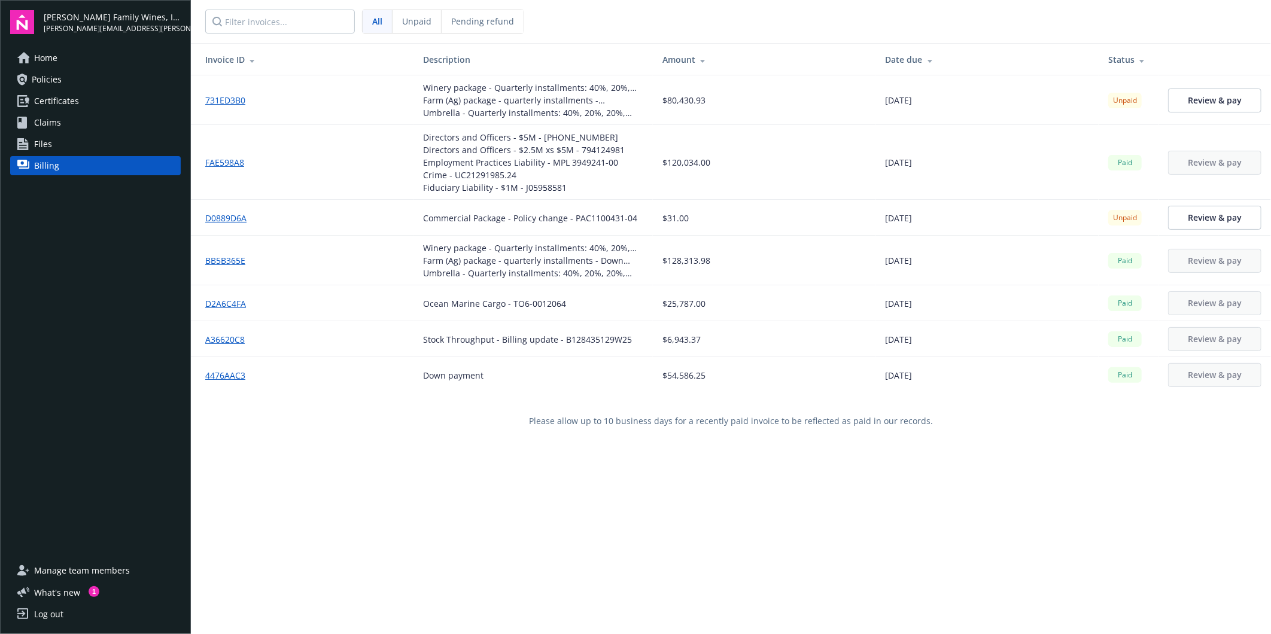
click at [614, 220] on div "Commercial Package - Policy change - PAC1100431-04" at bounding box center [530, 218] width 214 height 13
click at [731, 529] on div "Invoice ID Description Amount Date due Status 731ED3B0 Winery package - Quarter…" at bounding box center [731, 360] width 1080 height 634
click at [737, 535] on div "Invoice ID Description Amount Date due Status 731ED3B0 Winery package - Quarter…" at bounding box center [731, 360] width 1080 height 634
drag, startPoint x: 358, startPoint y: 496, endPoint x: 363, endPoint y: 481, distance: 15.3
click at [361, 488] on div "Invoice ID Description Amount Date due Status 731ED3B0 Winery package - Quarter…" at bounding box center [731, 360] width 1080 height 634
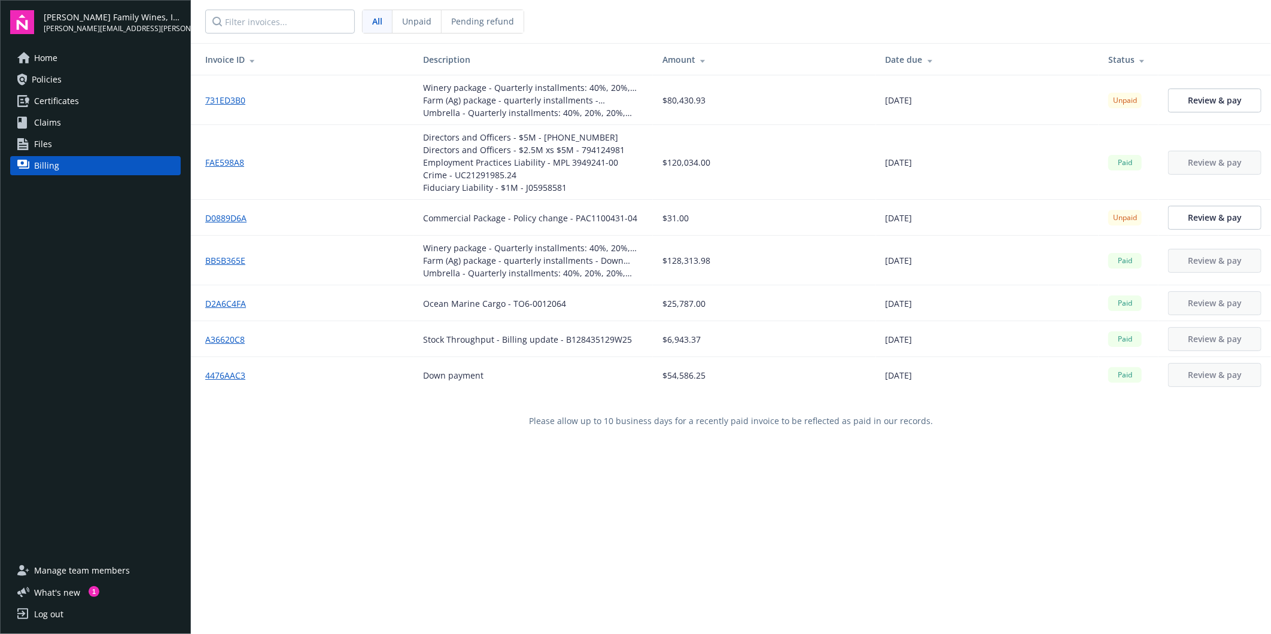
click at [479, 13] on div "Pending refund" at bounding box center [483, 21] width 82 height 23
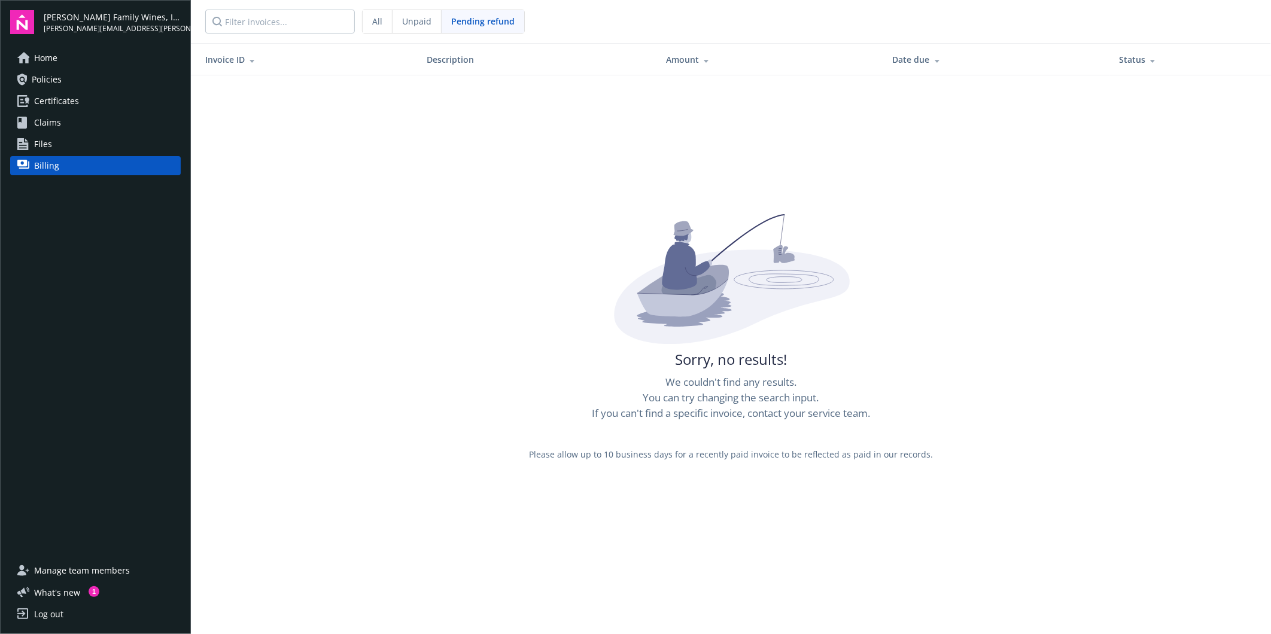
click at [26, 135] on link "Files" at bounding box center [95, 144] width 171 height 19
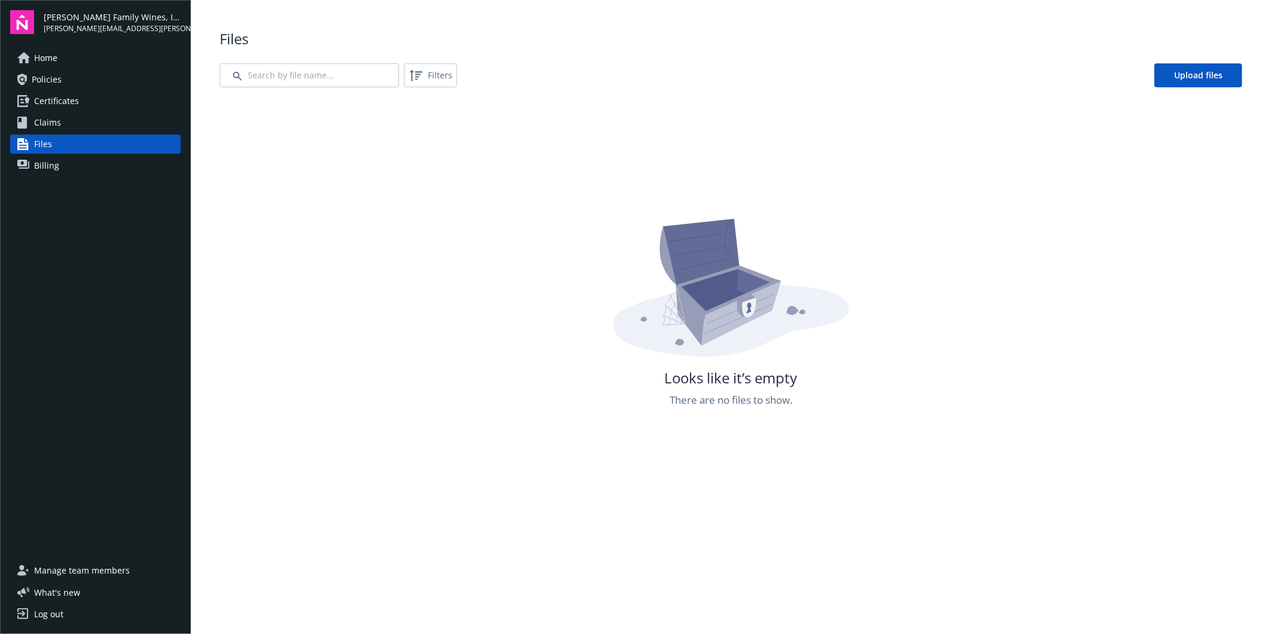
click at [55, 120] on span "Claims" at bounding box center [47, 122] width 27 height 19
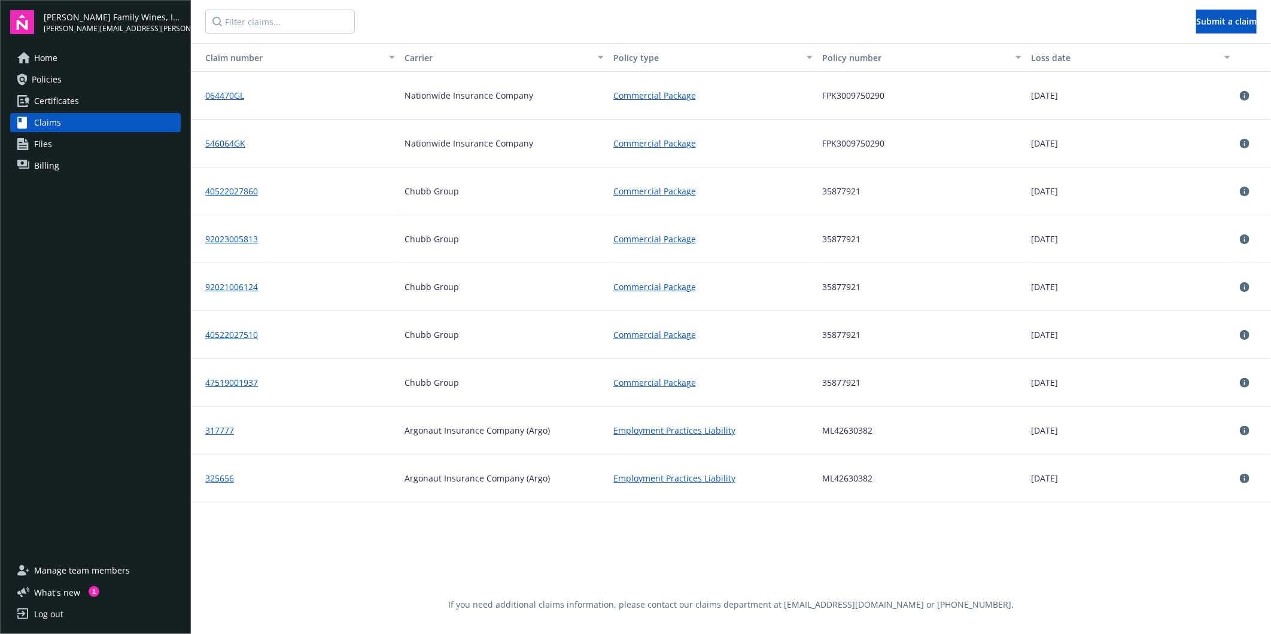
drag, startPoint x: 1080, startPoint y: 476, endPoint x: 1007, endPoint y: 480, distance: 73.7
click at [1007, 480] on div "325656 Argonaut Insurance Company (Argo) Employment Practices Liability ML42630…" at bounding box center [731, 479] width 1080 height 48
drag, startPoint x: 1007, startPoint y: 480, endPoint x: 1036, endPoint y: 572, distance: 96.0
click at [1036, 572] on div "Claim number Carrier Policy type Policy number Loss date 064470GL Nationwide In…" at bounding box center [731, 310] width 1080 height 534
click at [679, 481] on link "Employment Practices Liability" at bounding box center [675, 478] width 122 height 13
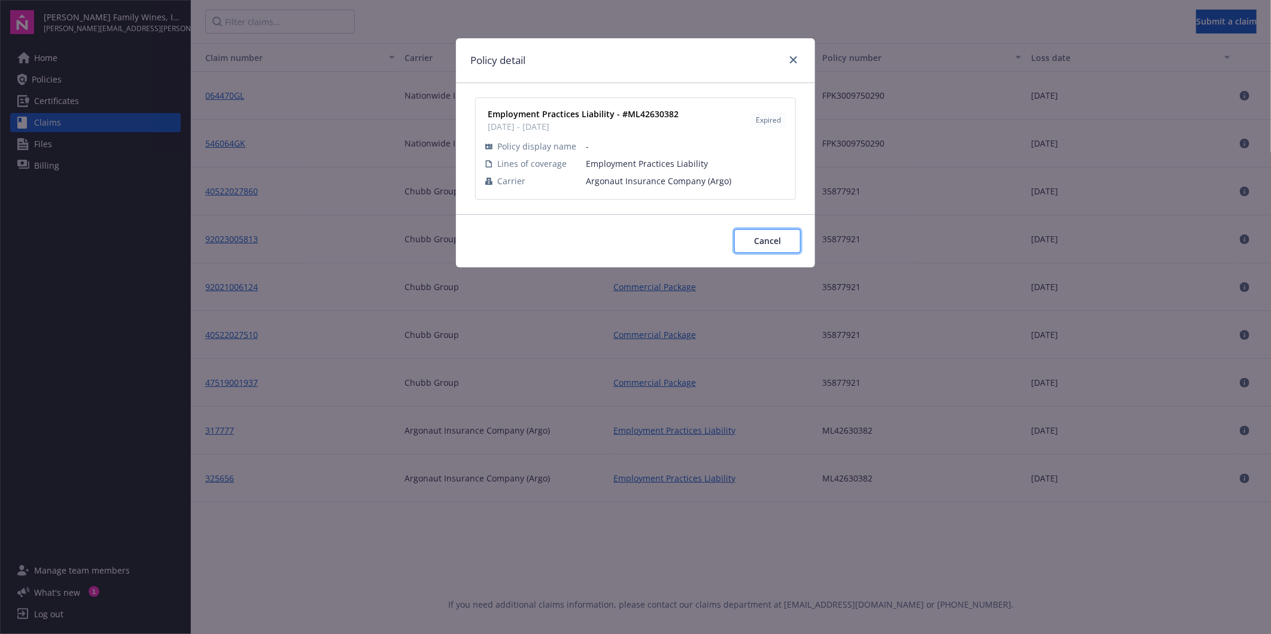
click at [768, 244] on span "Cancel" at bounding box center [767, 240] width 27 height 11
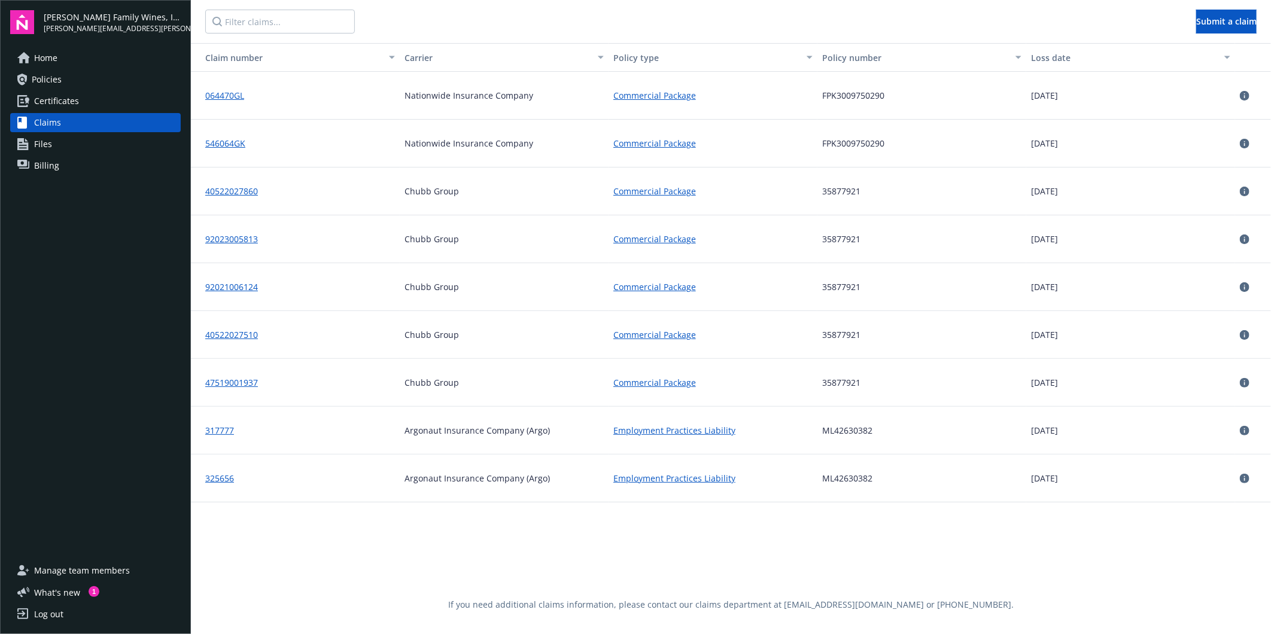
click at [1246, 479] on icon at bounding box center [1245, 479] width 10 height 10
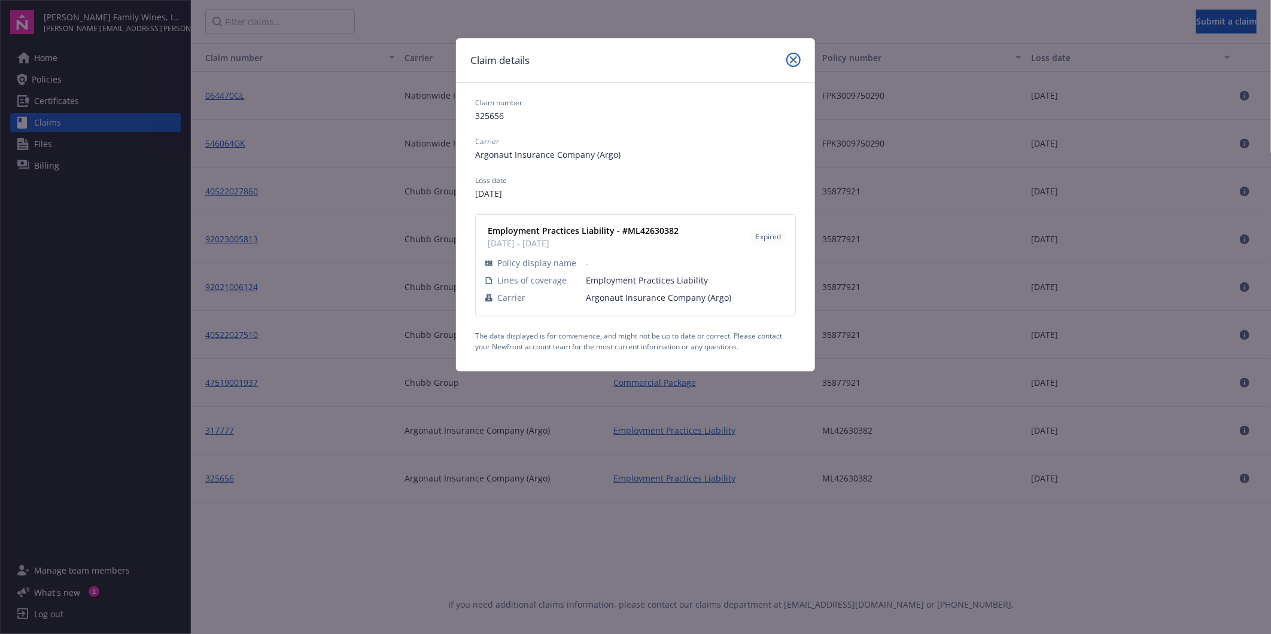
click at [796, 60] on icon "close" at bounding box center [793, 59] width 7 height 7
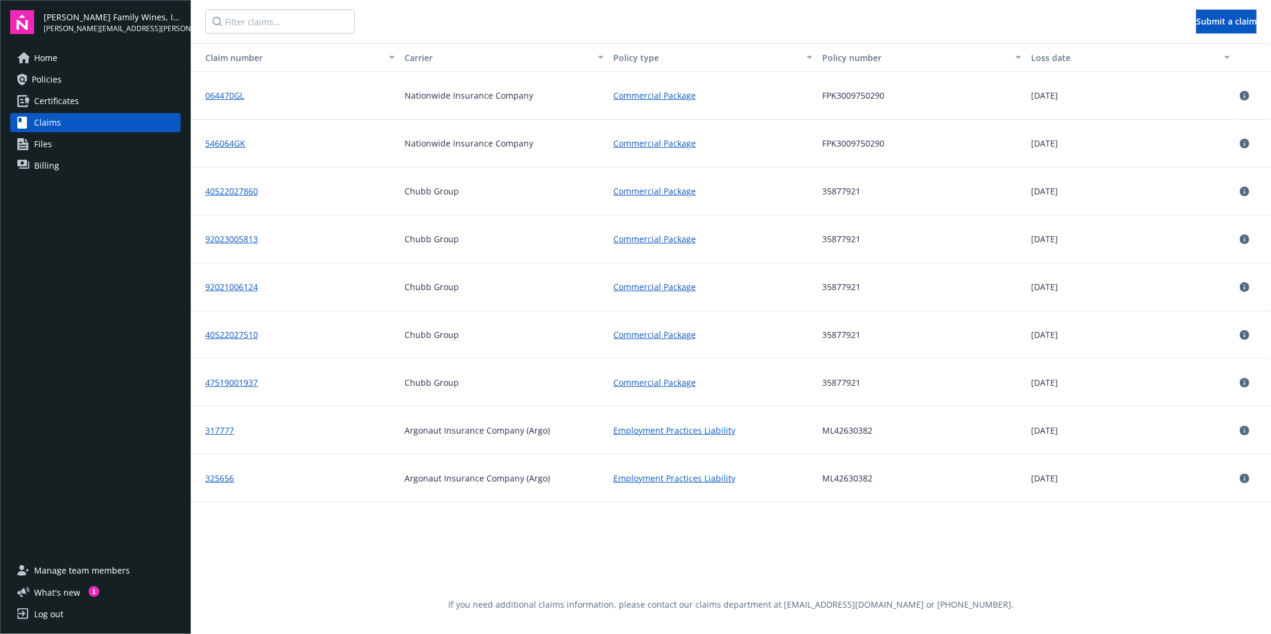
click at [50, 99] on span "Certificates" at bounding box center [56, 101] width 45 height 19
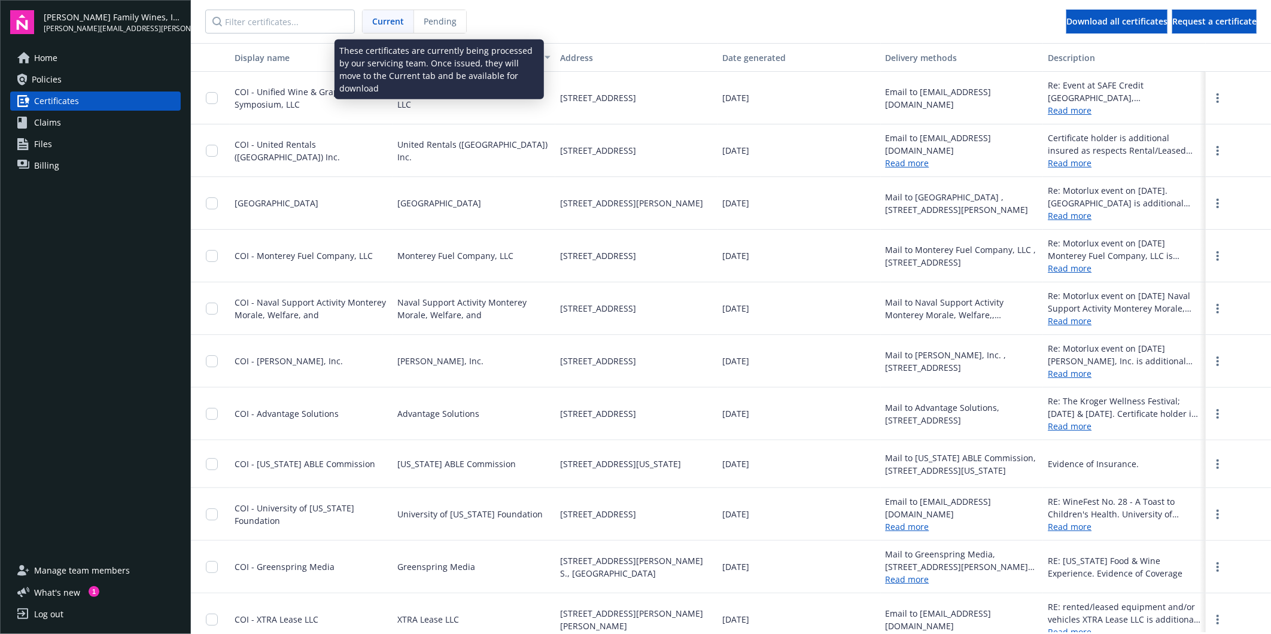
click at [439, 24] on span "Pending" at bounding box center [440, 21] width 33 height 13
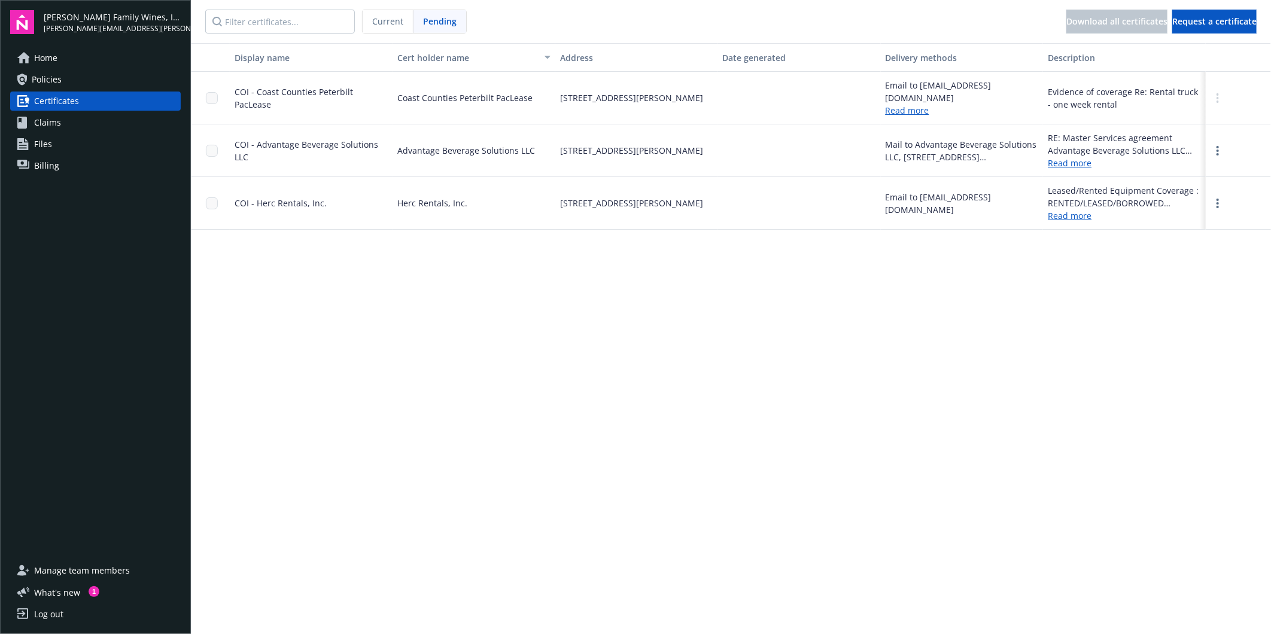
click at [753, 447] on div "Display name Cert holder name Address Date generated Delivery methods Descripti…" at bounding box center [731, 338] width 1080 height 590
click at [716, 409] on div "Display name Cert holder name Address Date generated Delivery methods Descripti…" at bounding box center [731, 338] width 1080 height 590
click at [386, 24] on span "Current" at bounding box center [387, 21] width 31 height 13
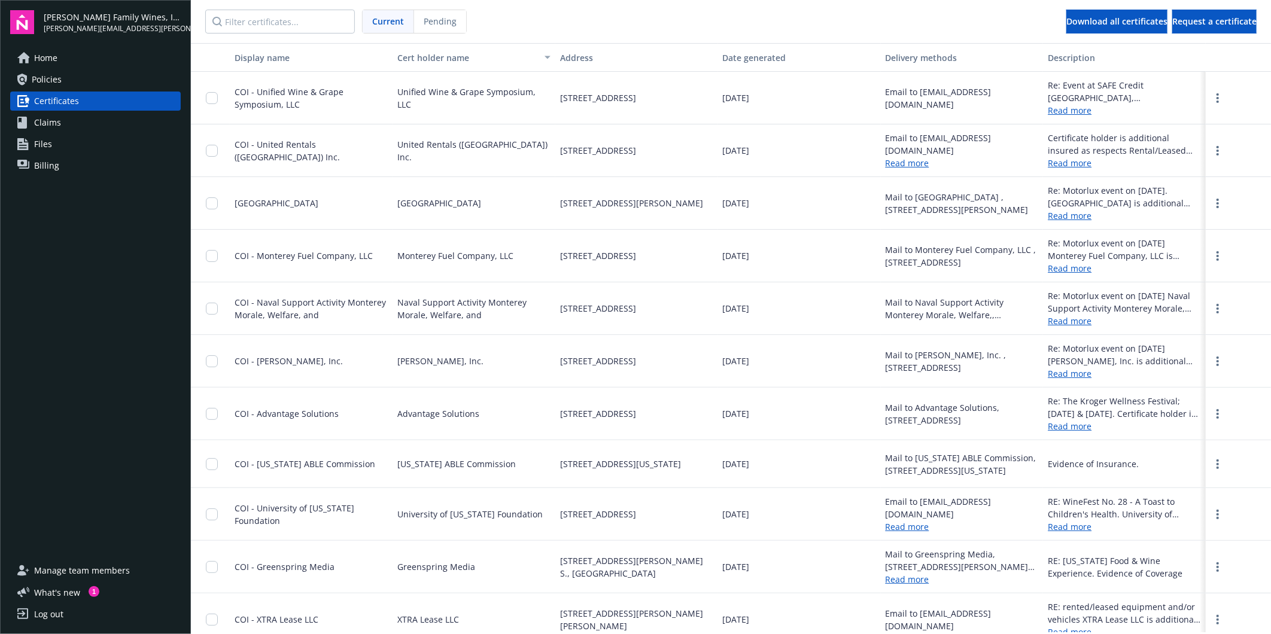
click at [68, 87] on link "Policies" at bounding box center [95, 79] width 171 height 19
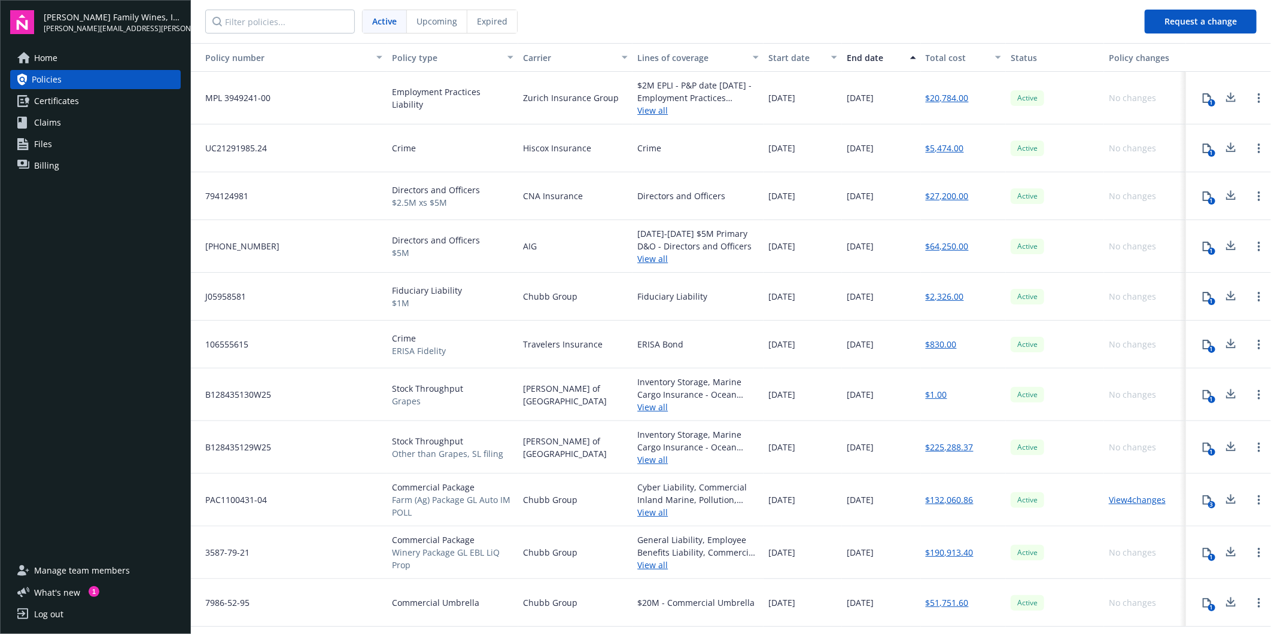
click at [59, 62] on link "Home" at bounding box center [95, 57] width 171 height 19
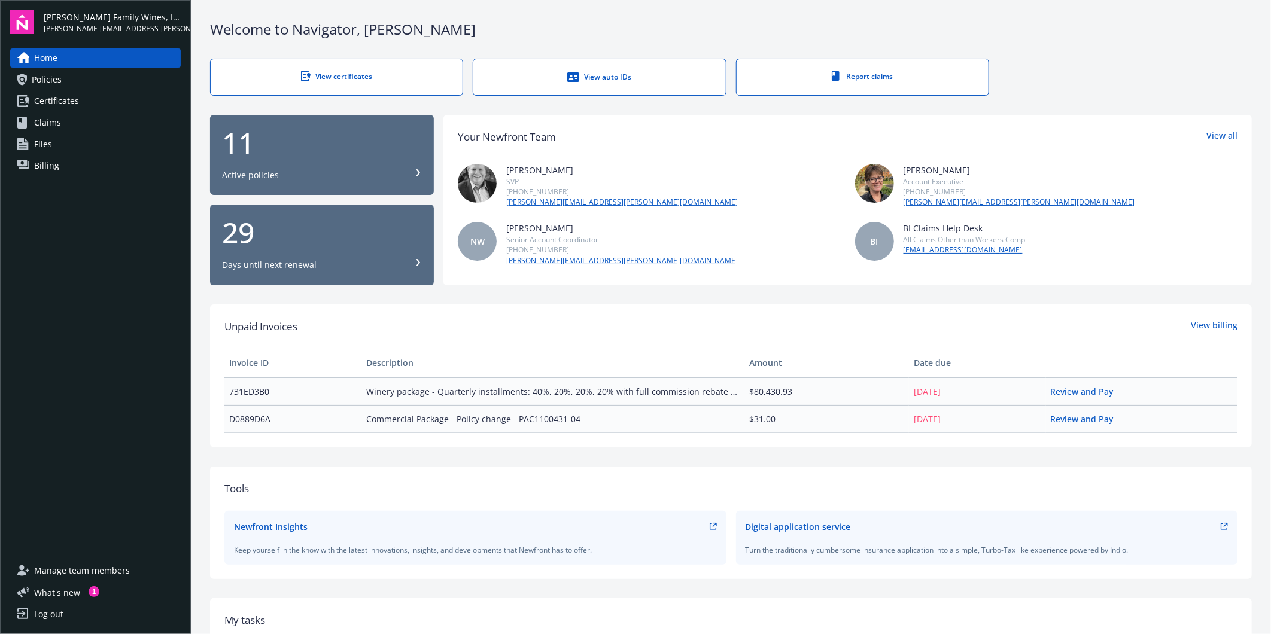
scroll to position [66, 0]
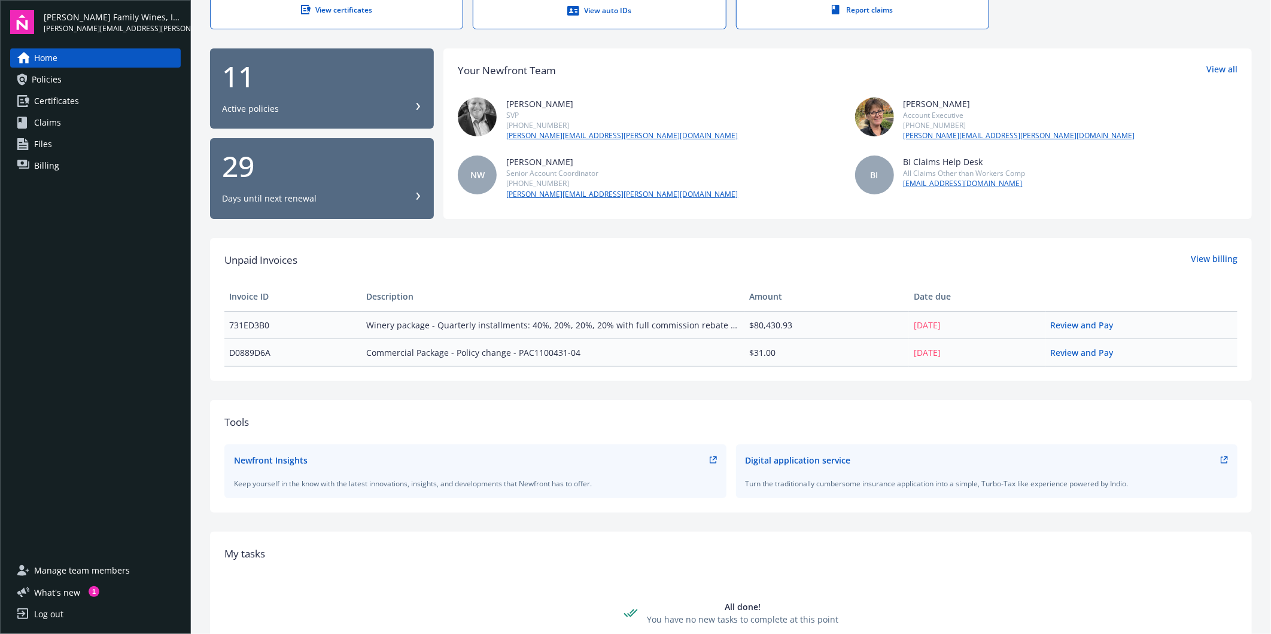
click at [1210, 460] on div "Digital application service" at bounding box center [987, 460] width 483 height 13
click at [1221, 461] on icon at bounding box center [1224, 460] width 7 height 7
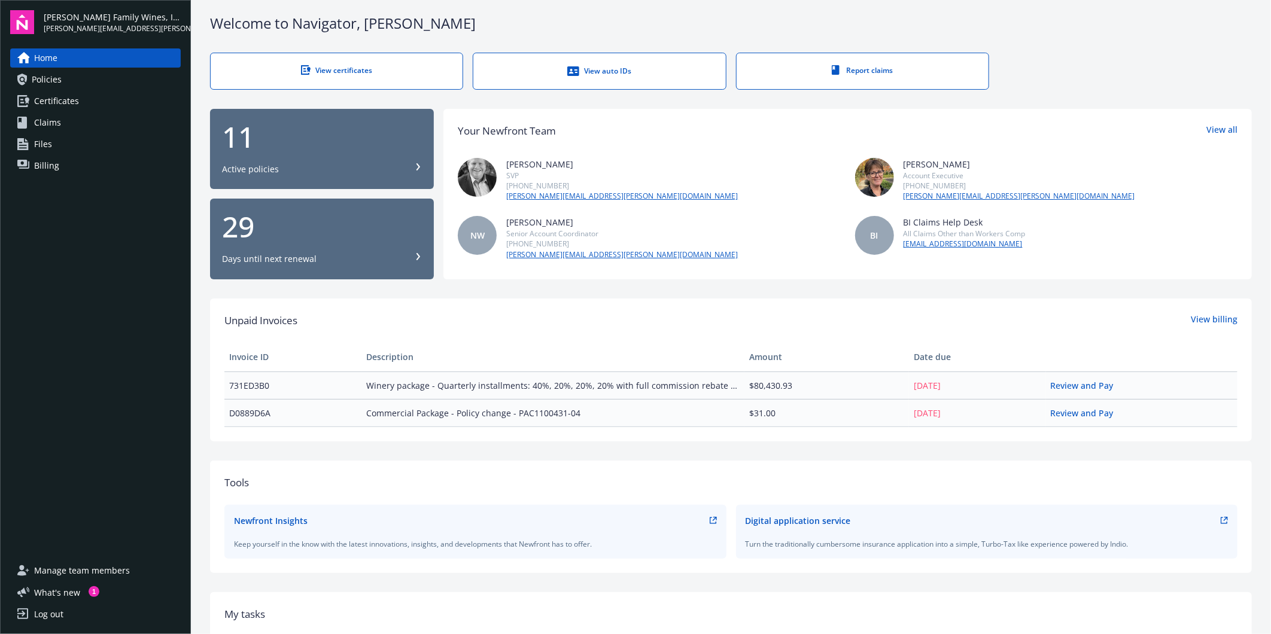
scroll to position [0, 0]
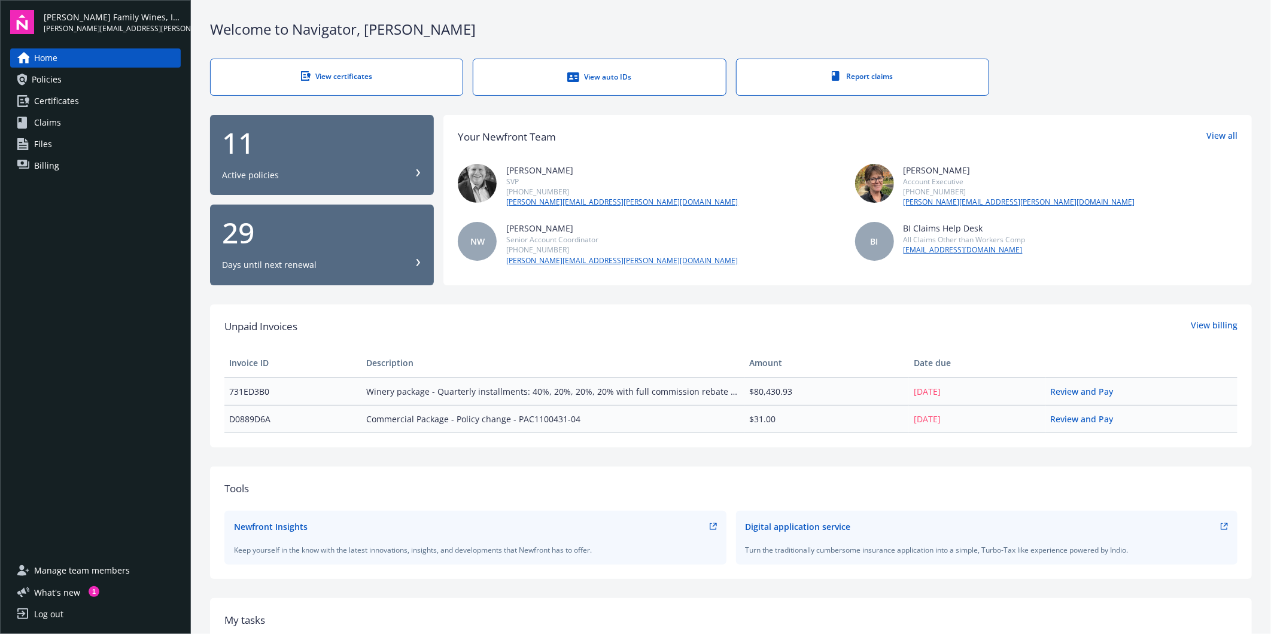
click at [68, 74] on link "Policies" at bounding box center [95, 79] width 171 height 19
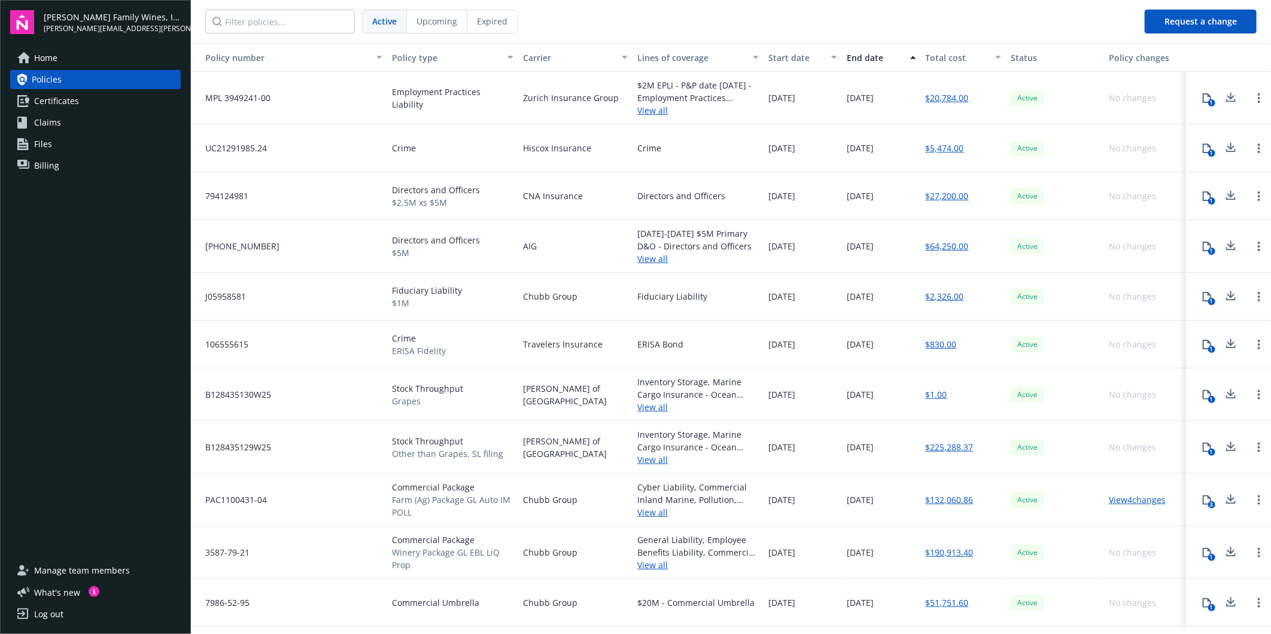
click at [44, 103] on span "Certificates" at bounding box center [56, 101] width 45 height 19
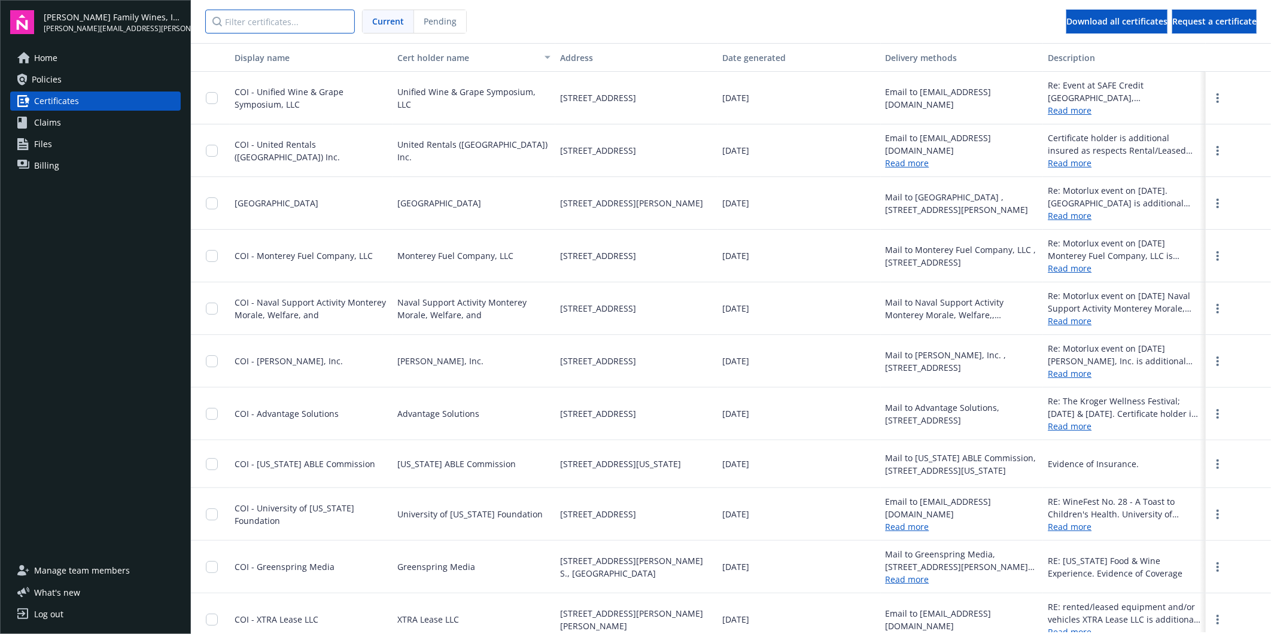
click at [293, 16] on input "Filter certificates..." at bounding box center [280, 22] width 150 height 24
click at [713, 9] on nav "Current Pending Download all certificates Request a certificate" at bounding box center [731, 21] width 1080 height 43
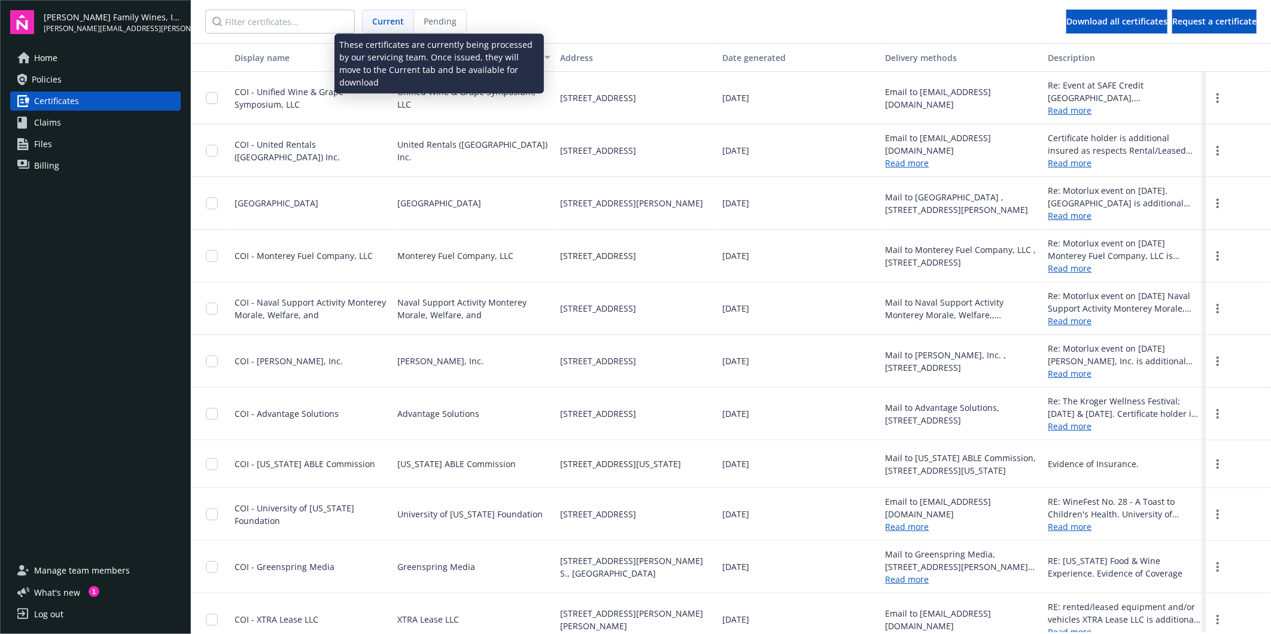
click at [441, 21] on span "Pending" at bounding box center [440, 21] width 33 height 13
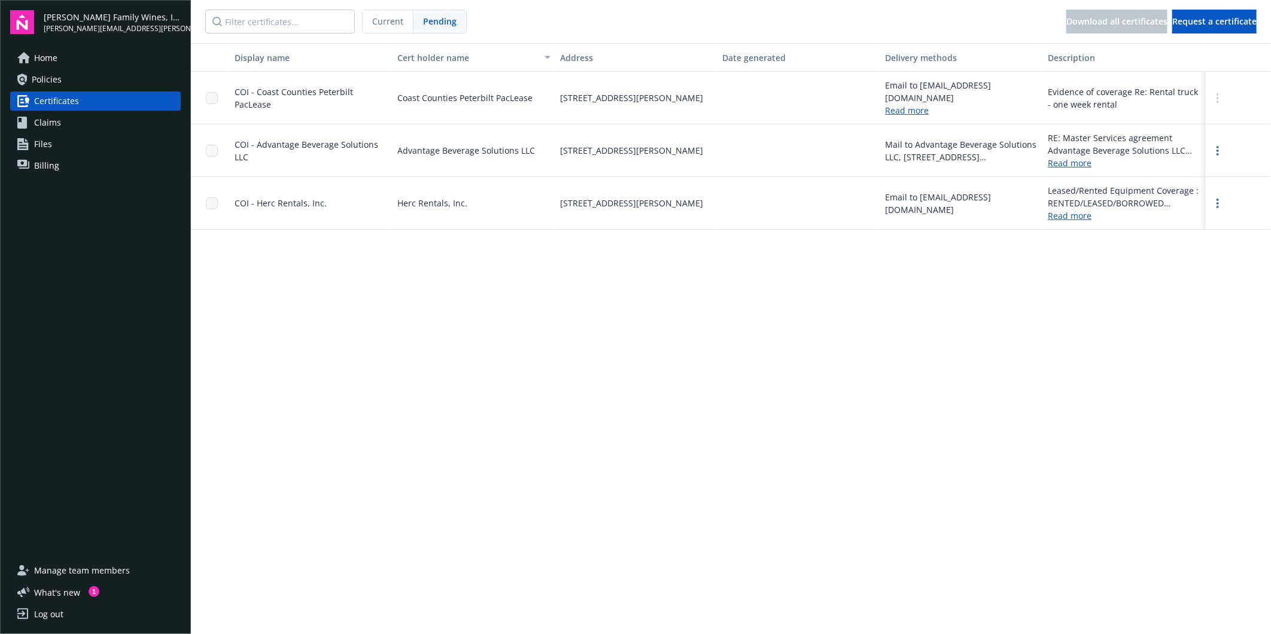
click at [373, 22] on span "Current" at bounding box center [387, 21] width 31 height 13
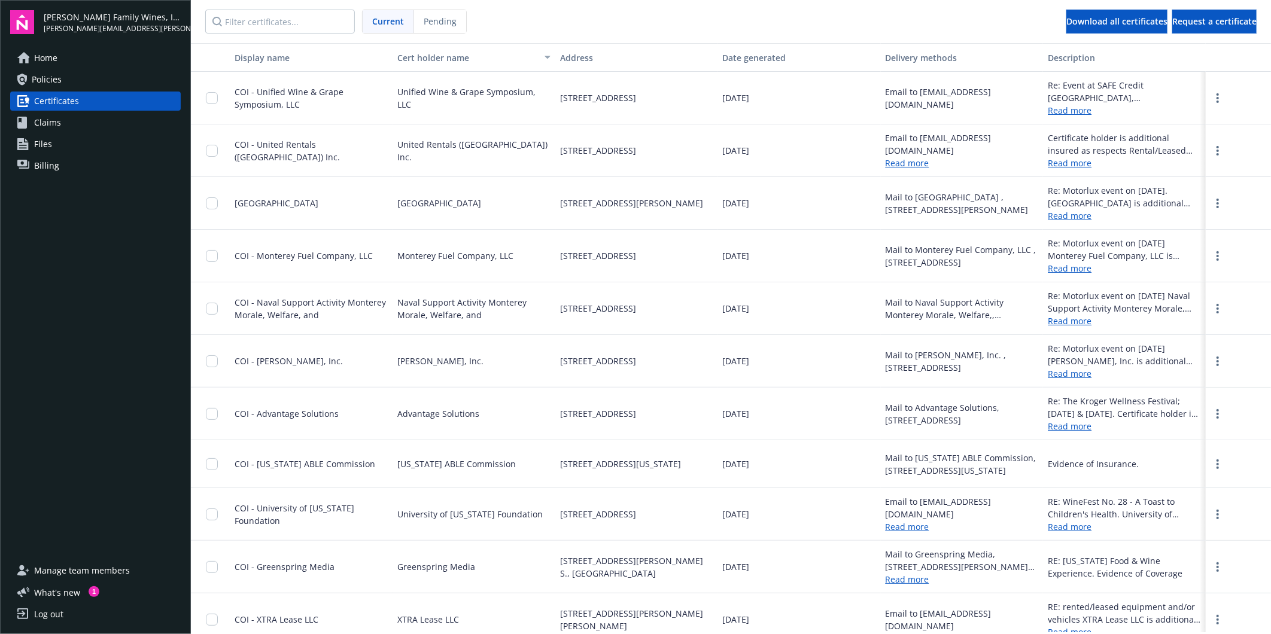
click at [108, 332] on div "Home Policies Certificates Claims Files Billing" at bounding box center [95, 297] width 171 height 499
click at [42, 55] on span "Home" at bounding box center [45, 57] width 23 height 19
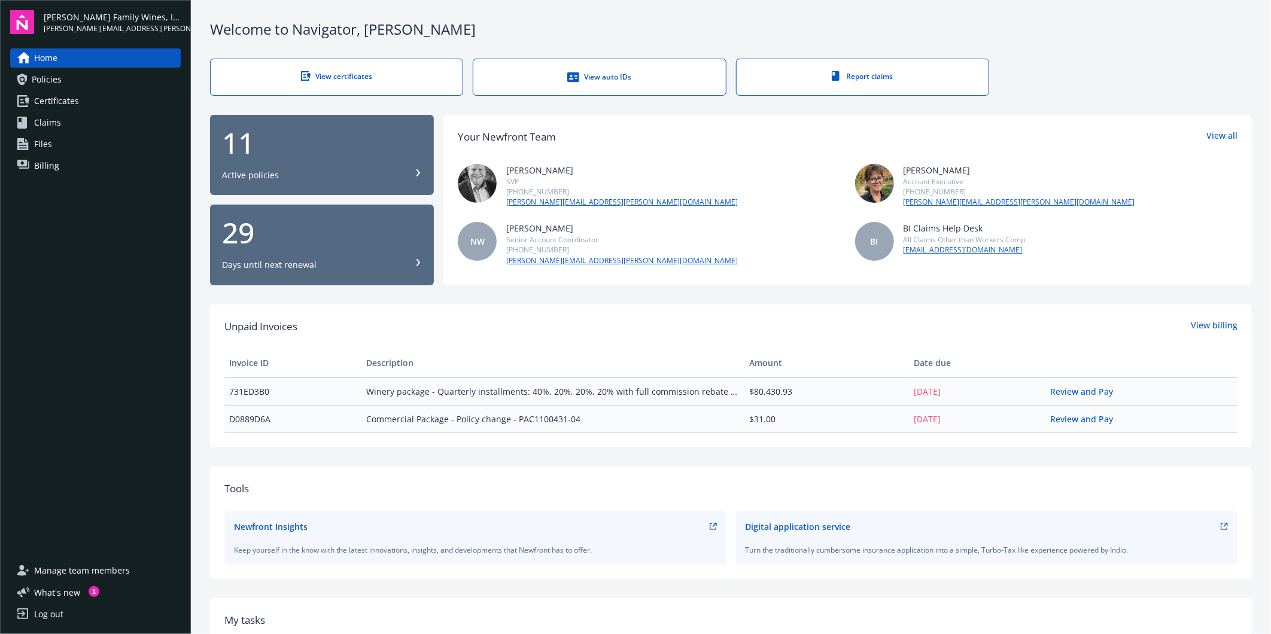
click at [110, 409] on div "Home Policies Certificates Claims Files Billing" at bounding box center [95, 297] width 171 height 499
click at [78, 394] on div "Home Policies Certificates Claims Files Billing" at bounding box center [95, 297] width 171 height 499
